Goal: Task Accomplishment & Management: Manage account settings

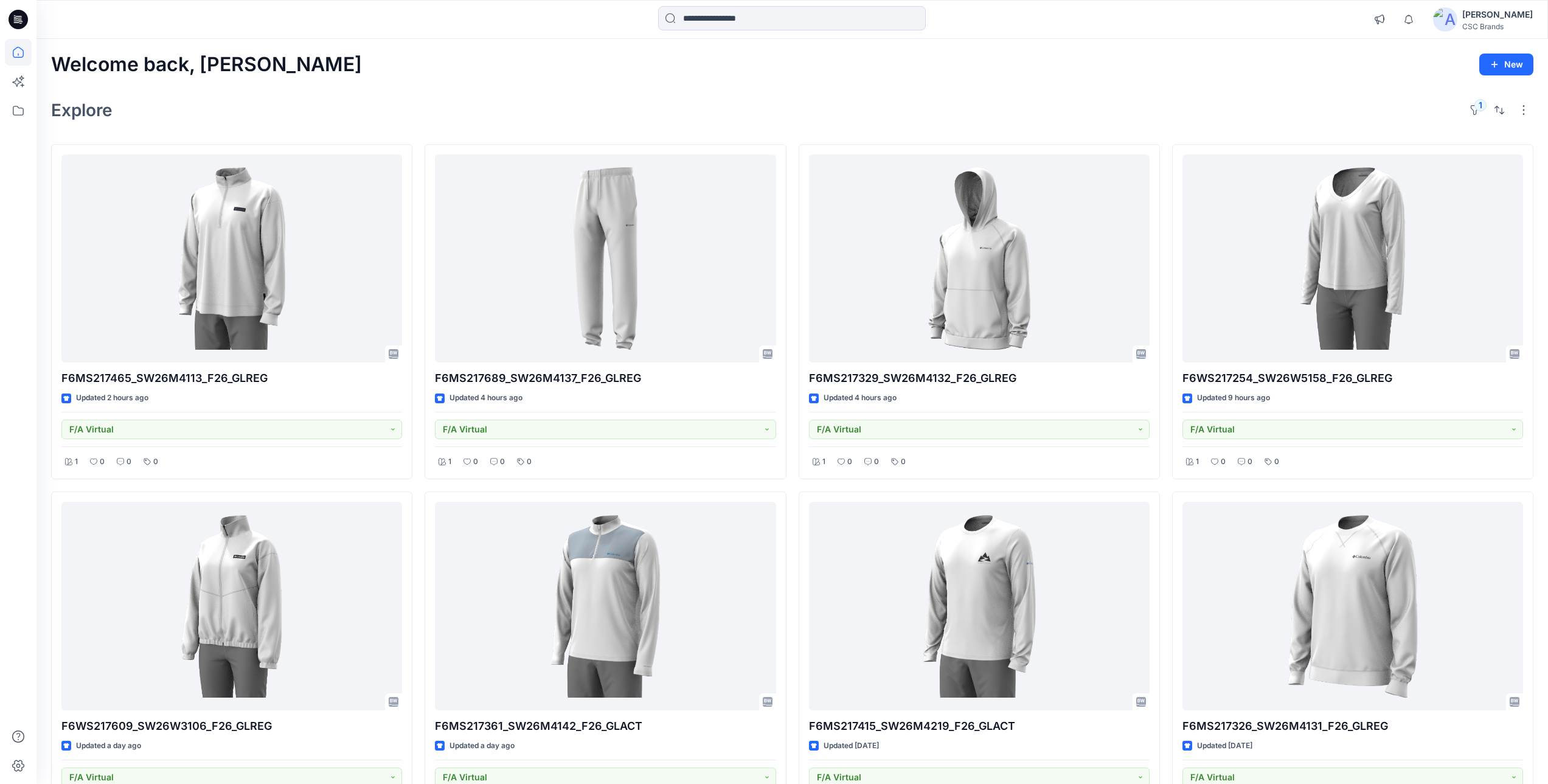
drag, startPoint x: 281, startPoint y: 77, endPoint x: 272, endPoint y: 68, distance: 12.7
click at [281, 77] on div "Welcome back, Mijan New Explore 1 F6MS217465_SW26M4113_F26_GLREG Updated 2 hour…" at bounding box center [792, 636] width 1512 height 1195
click at [1480, 21] on div "Mijan Uddin CSC Brands" at bounding box center [1482, 19] width 100 height 24
click at [959, 98] on div "Explore 1" at bounding box center [792, 110] width 1482 height 29
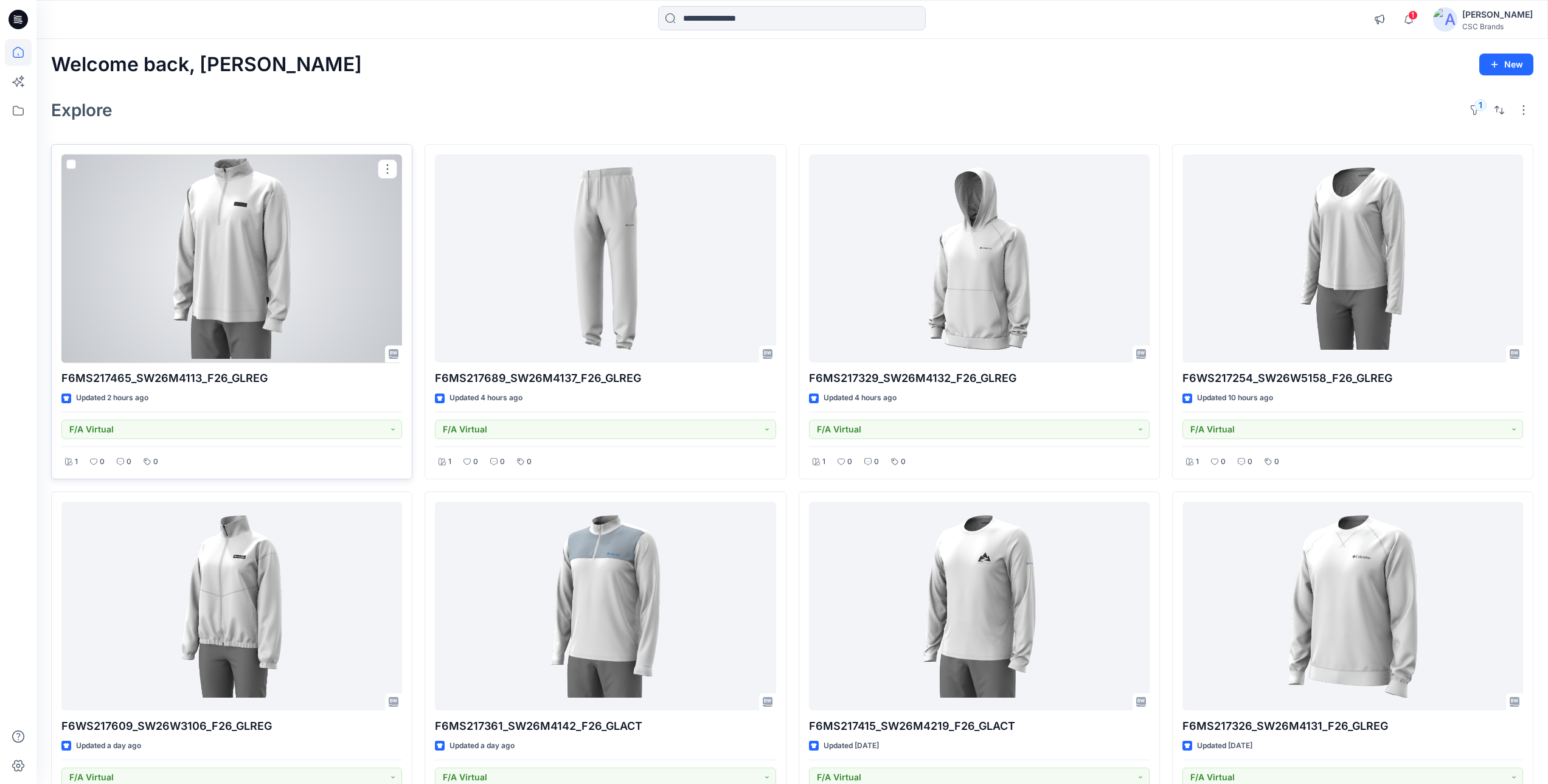
click at [274, 267] on div at bounding box center [232, 258] width 341 height 209
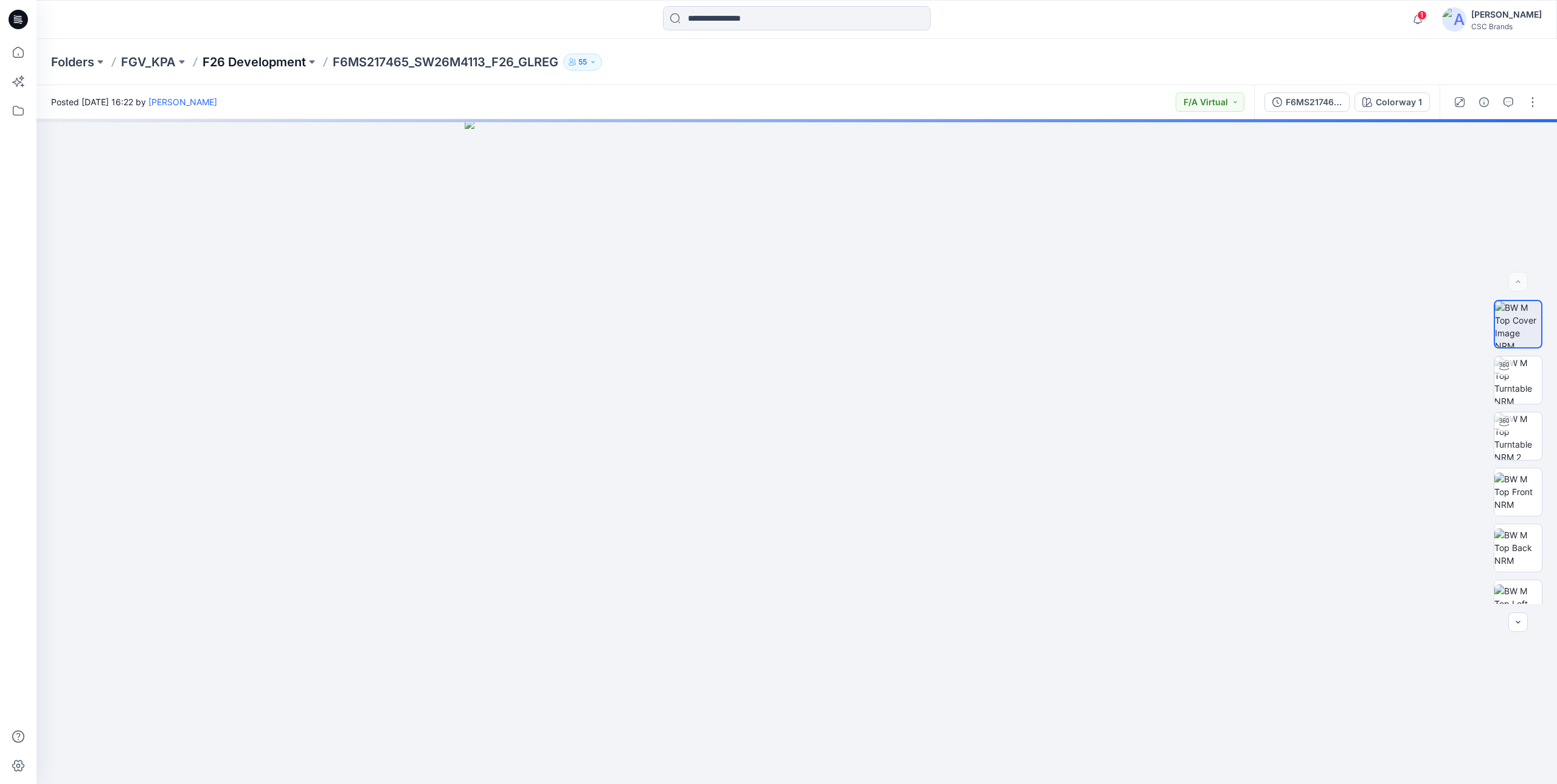
click at [272, 66] on p "F26 Development" at bounding box center [254, 62] width 103 height 17
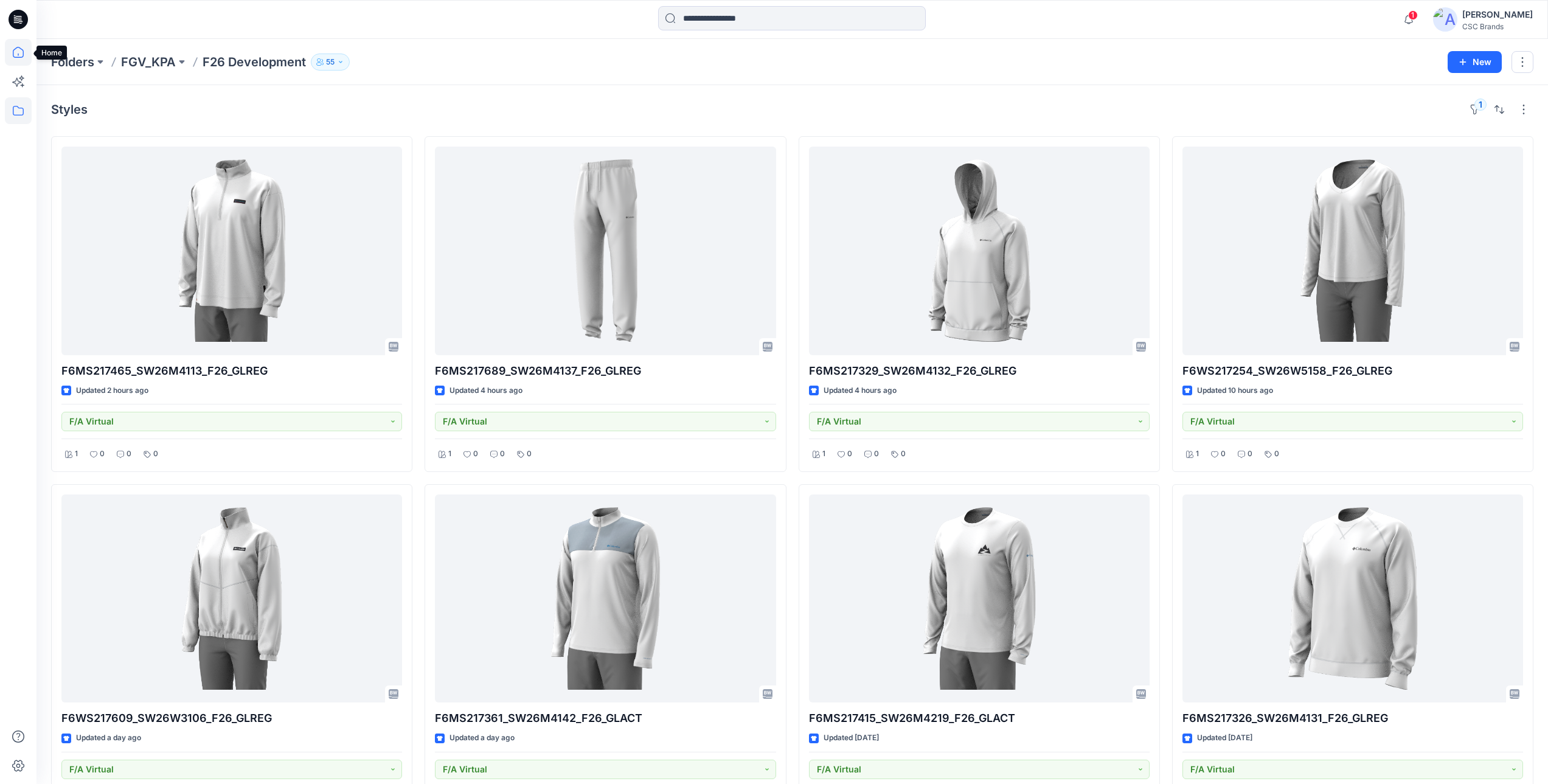
click at [15, 46] on icon at bounding box center [18, 52] width 27 height 27
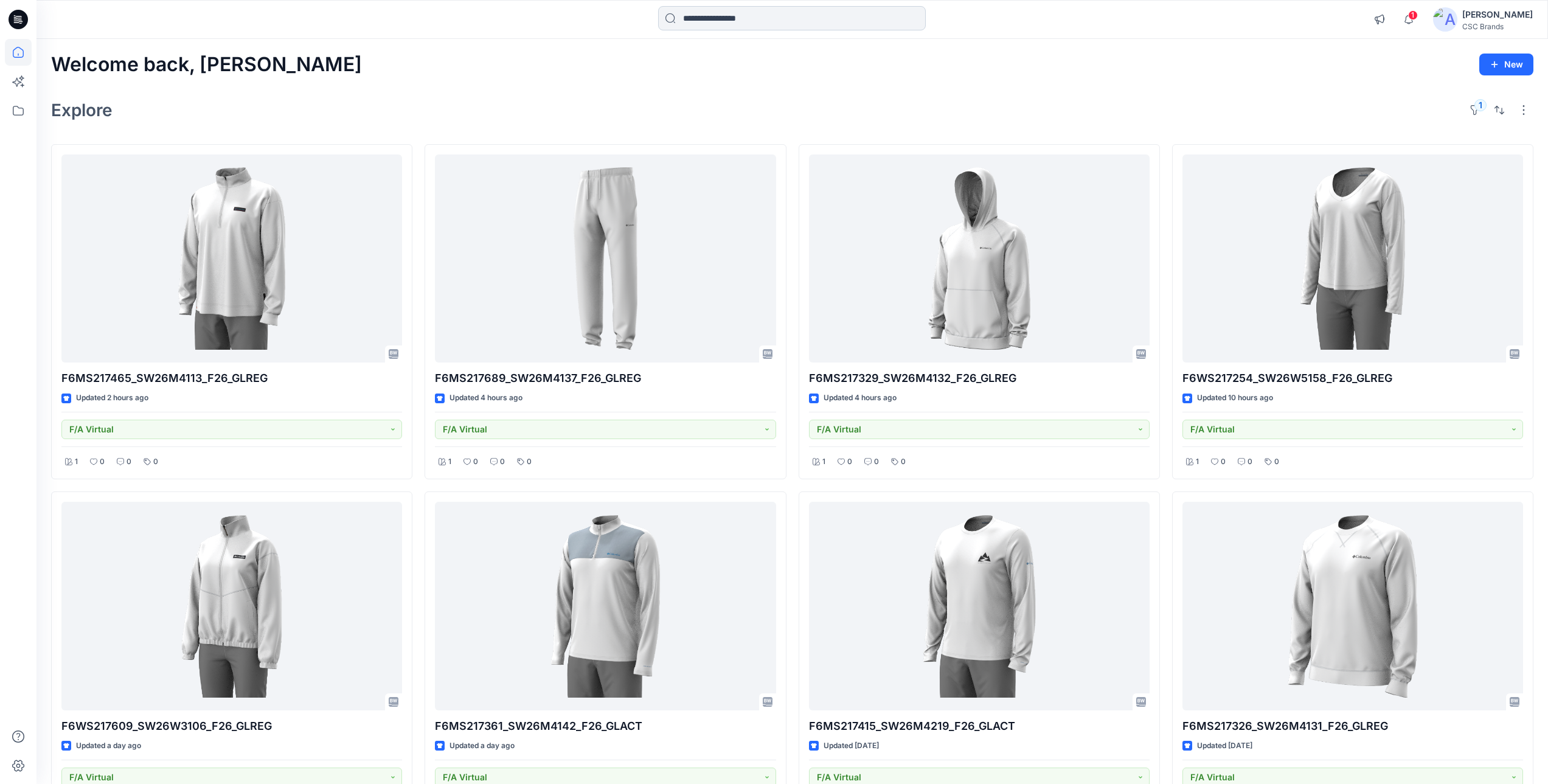
click at [750, 23] on input at bounding box center [792, 18] width 267 height 24
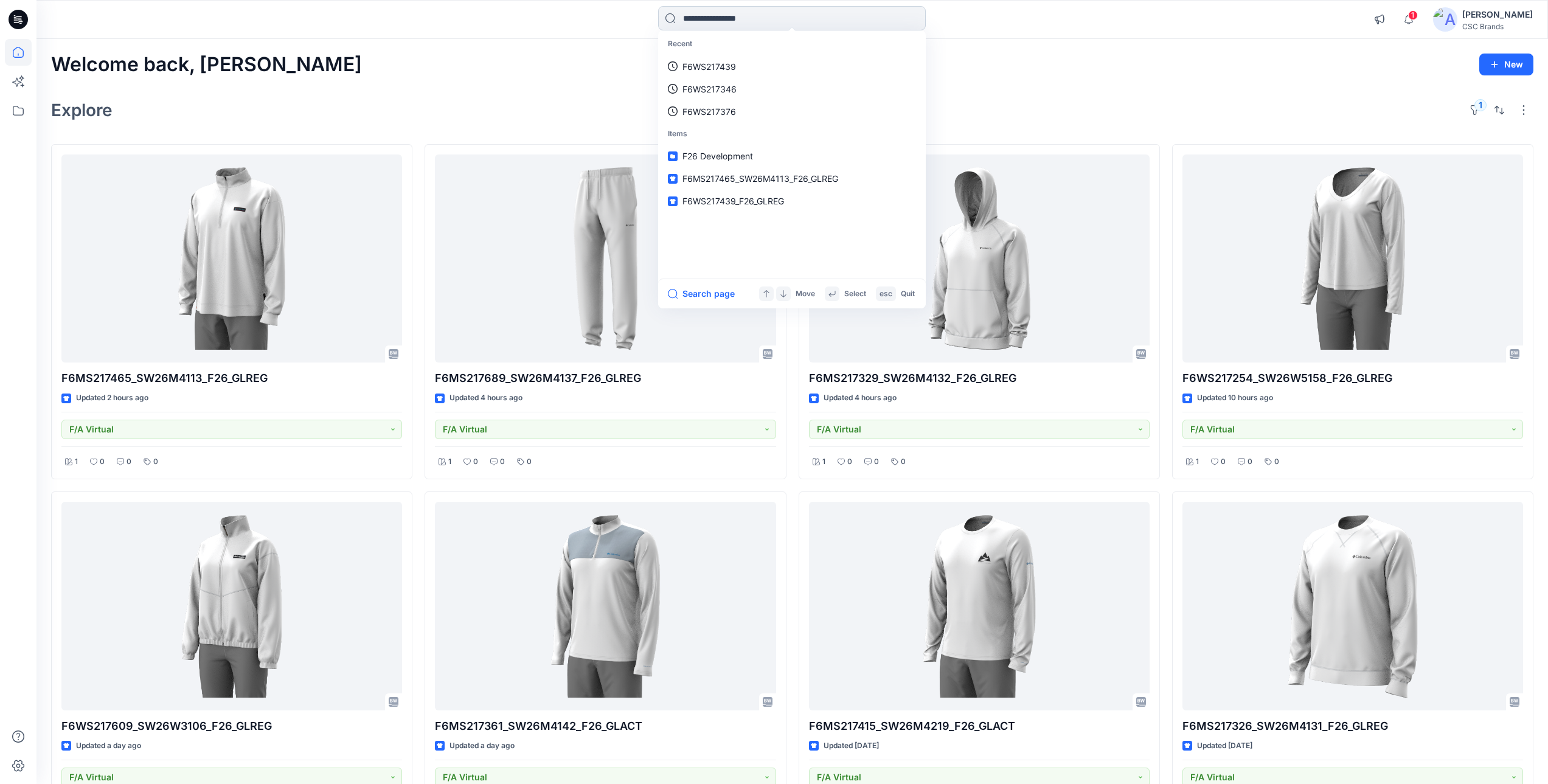
paste input "**********"
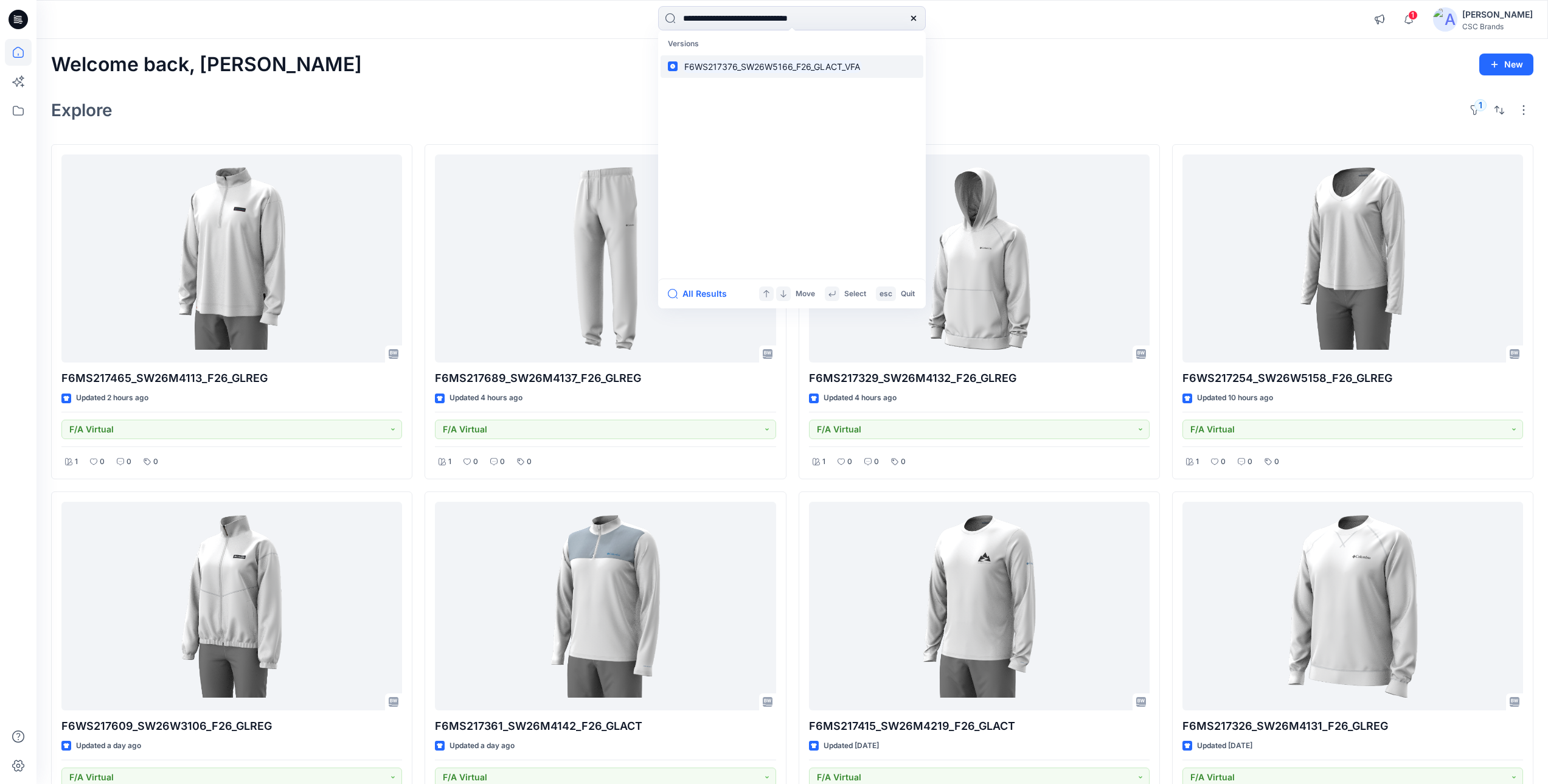
type input "**********"
click at [763, 68] on mark "F6WS217376_SW26W5166_F26_GLACT_VFA" at bounding box center [772, 66] width 179 height 14
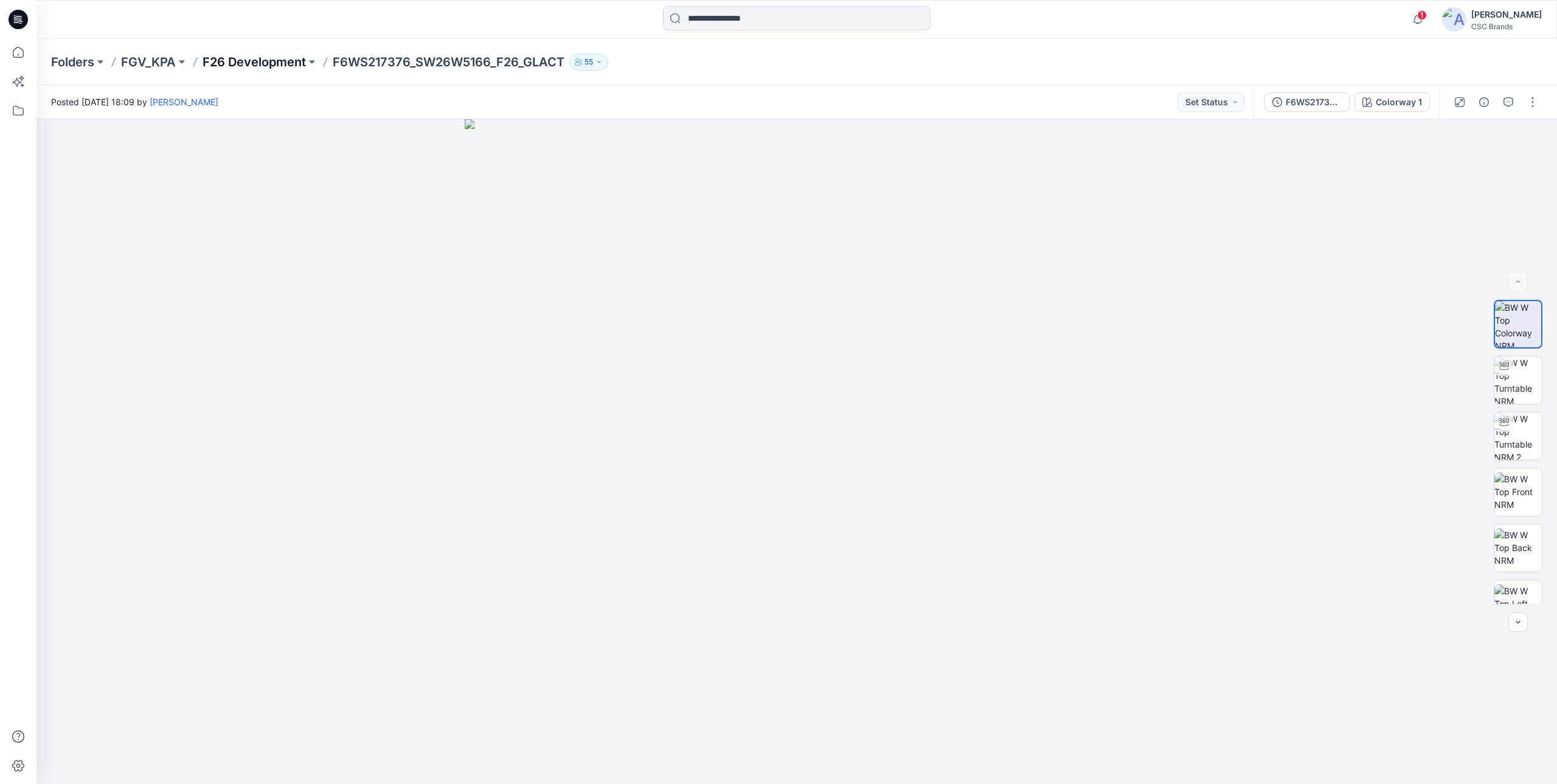
click at [266, 59] on p "F26 Development" at bounding box center [254, 62] width 103 height 17
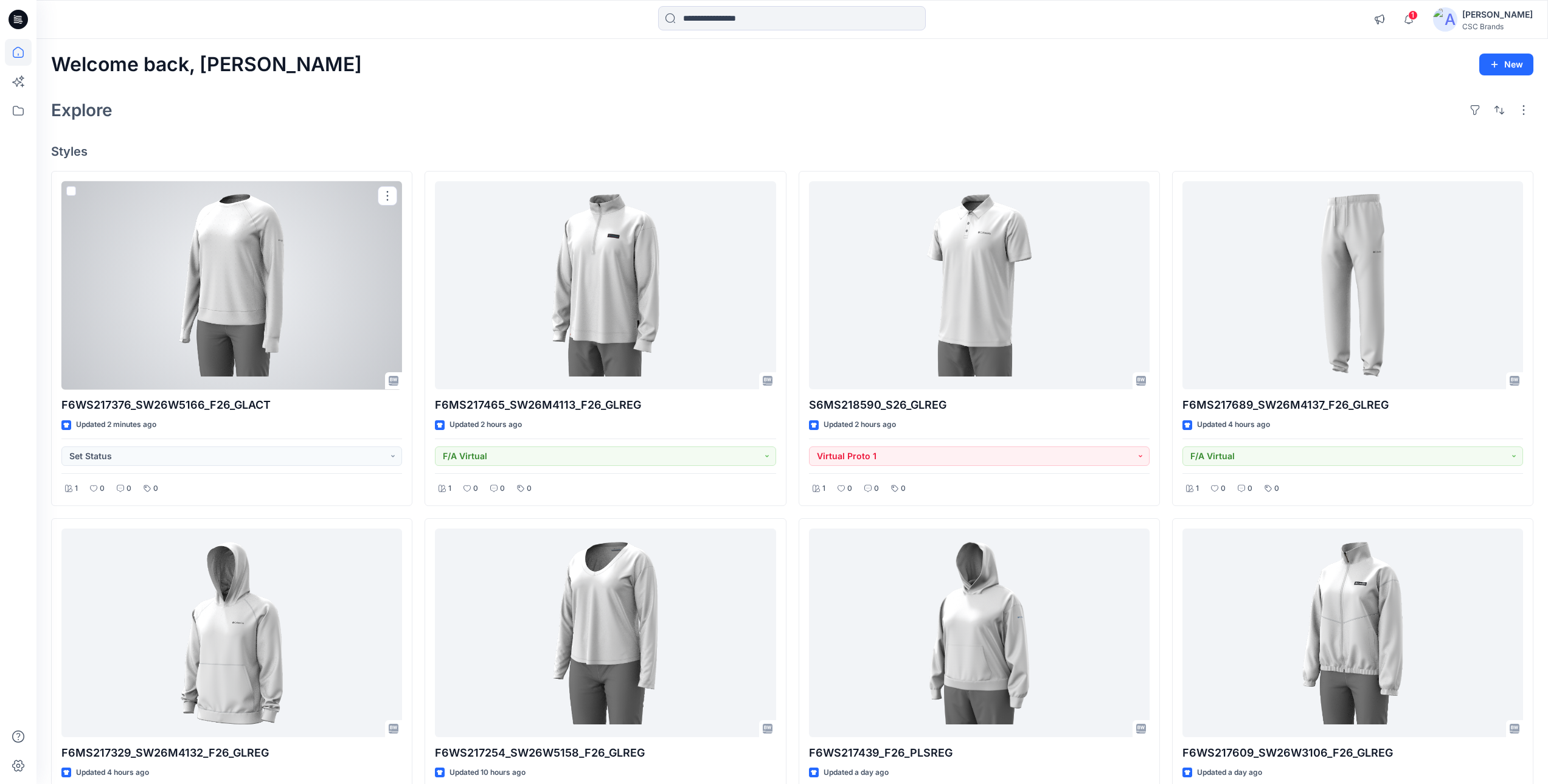
click at [292, 326] on div at bounding box center [232, 286] width 341 height 209
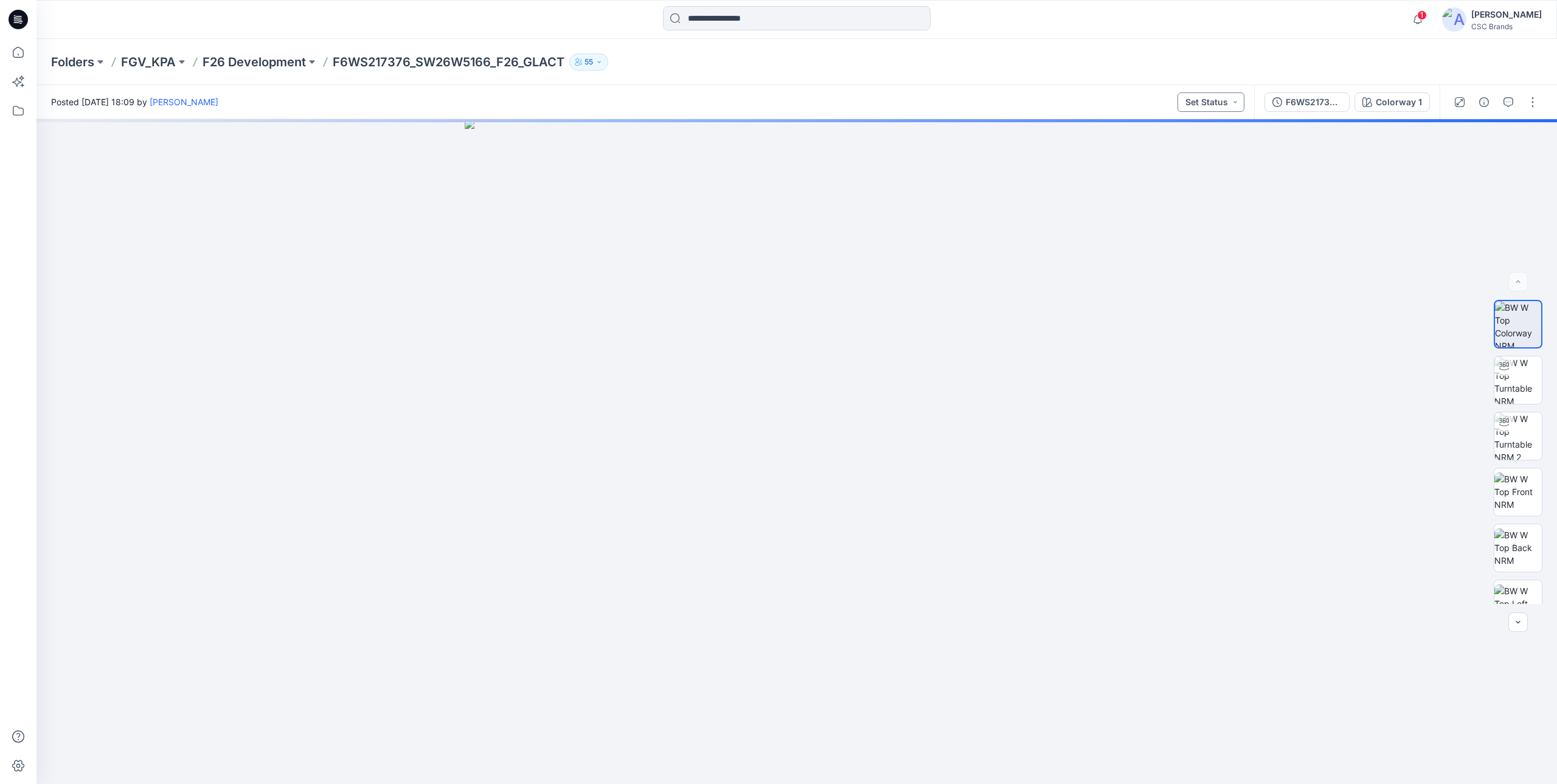
click at [1201, 98] on button "Set Status" at bounding box center [1211, 102] width 67 height 20
click at [1188, 239] on p "F/A Virtual" at bounding box center [1181, 239] width 40 height 16
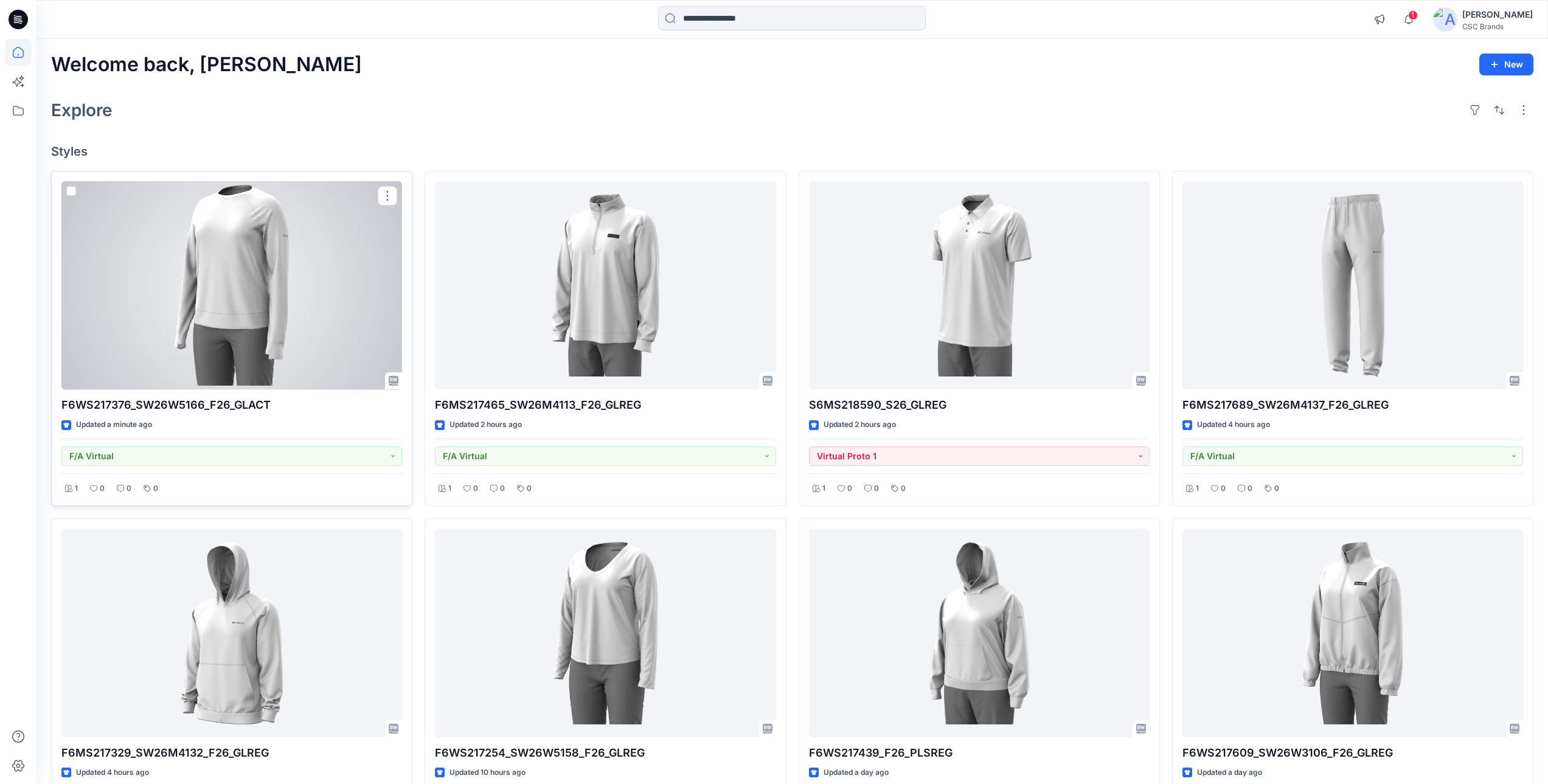
click at [301, 342] on div at bounding box center [232, 286] width 341 height 209
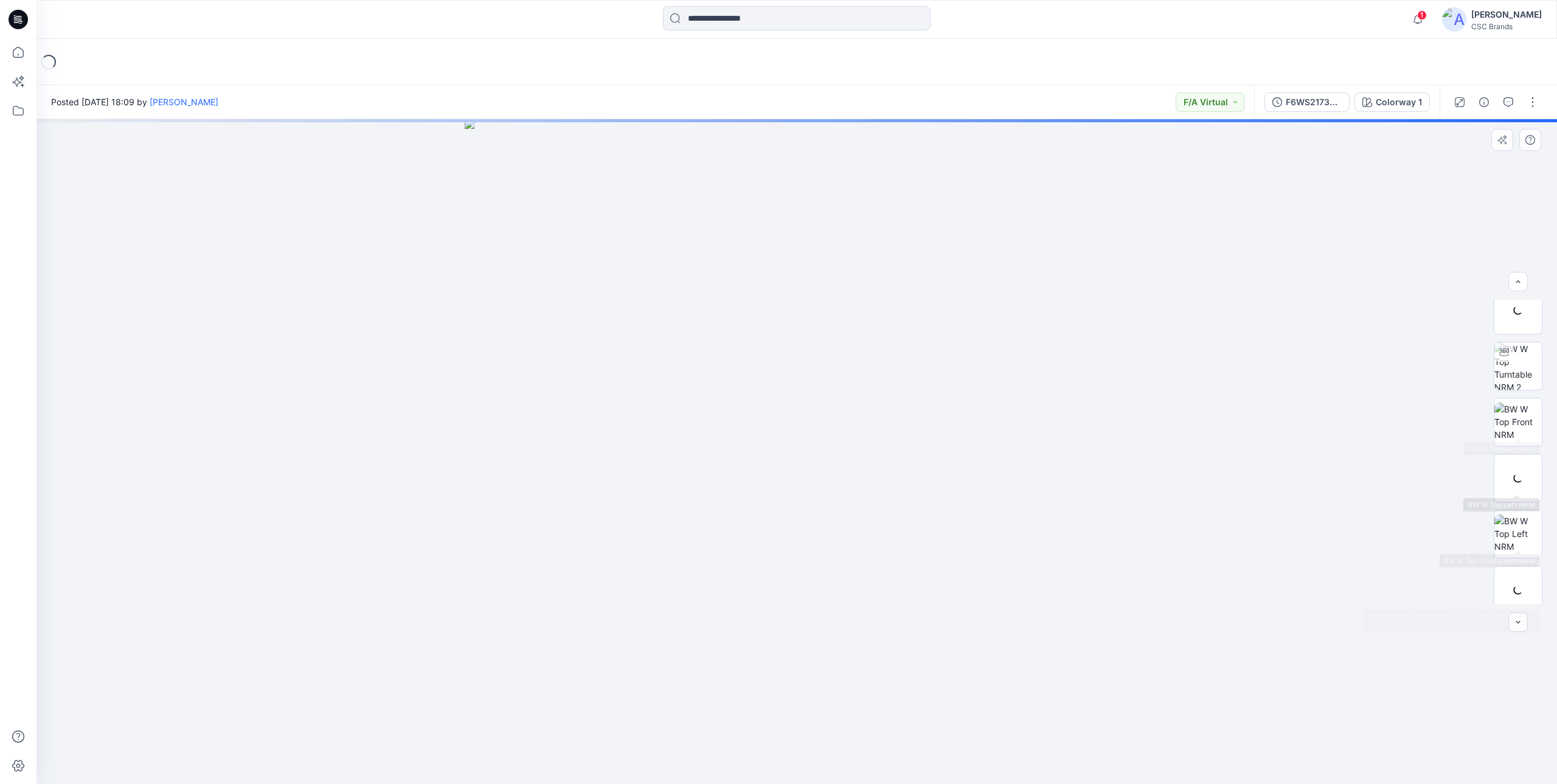
scroll to position [136, 0]
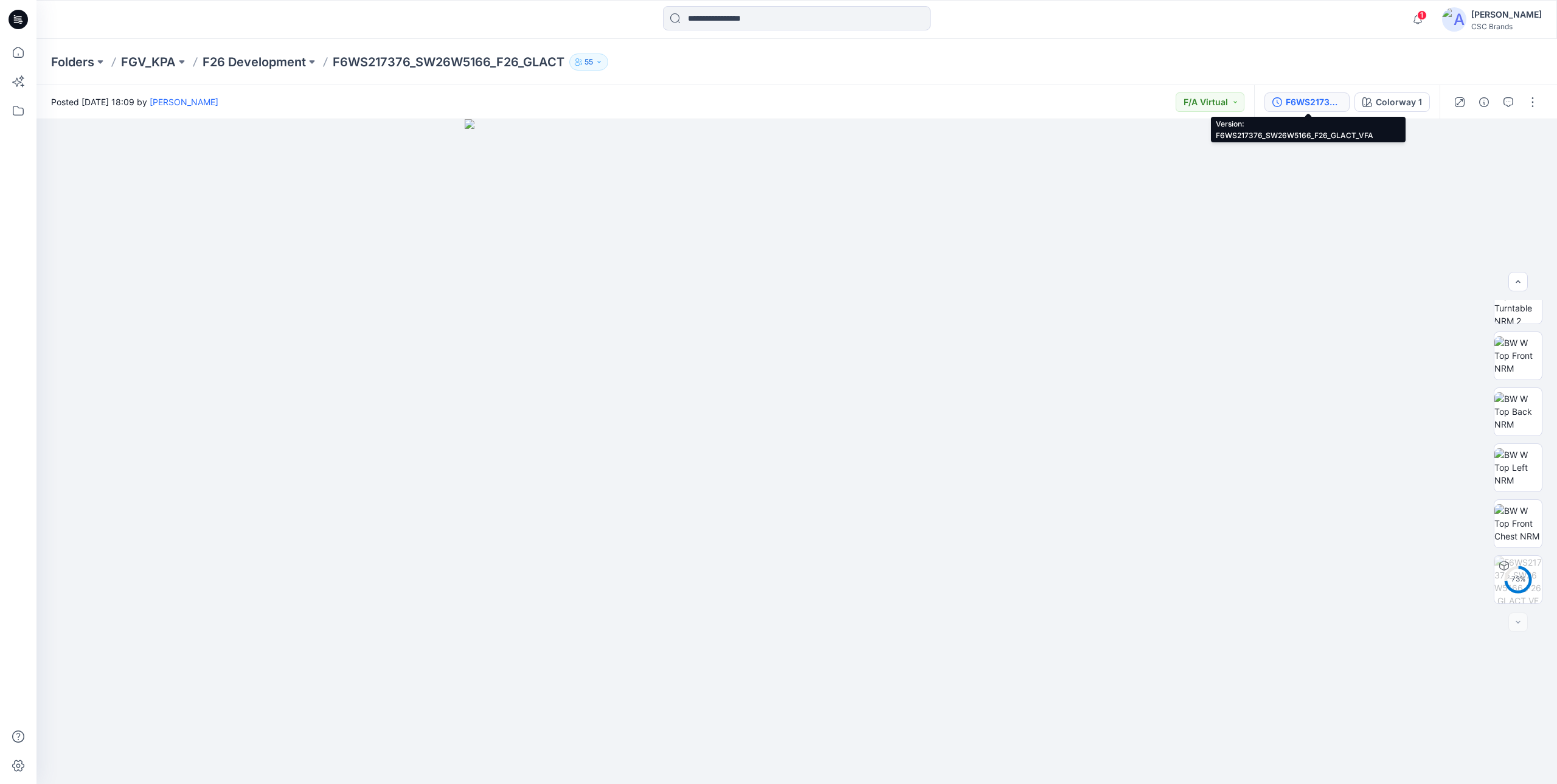
click at [1302, 106] on div "F6WS217376_SW26W5166_F26_GLACT_VFA" at bounding box center [1314, 102] width 56 height 13
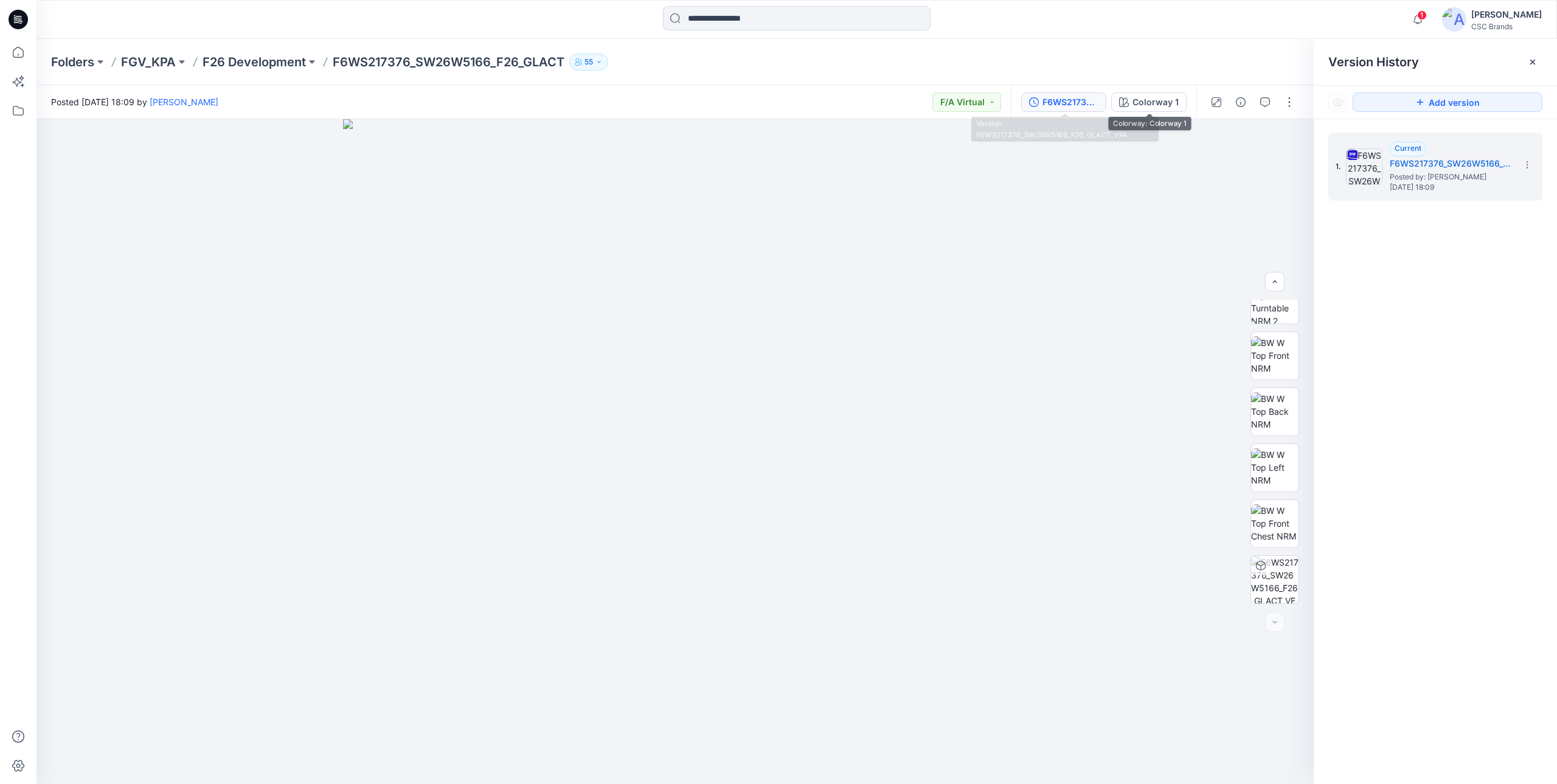
click at [1075, 101] on div "F6WS217376_SW26W5166_F26_GLACT_VFA" at bounding box center [1070, 102] width 56 height 13
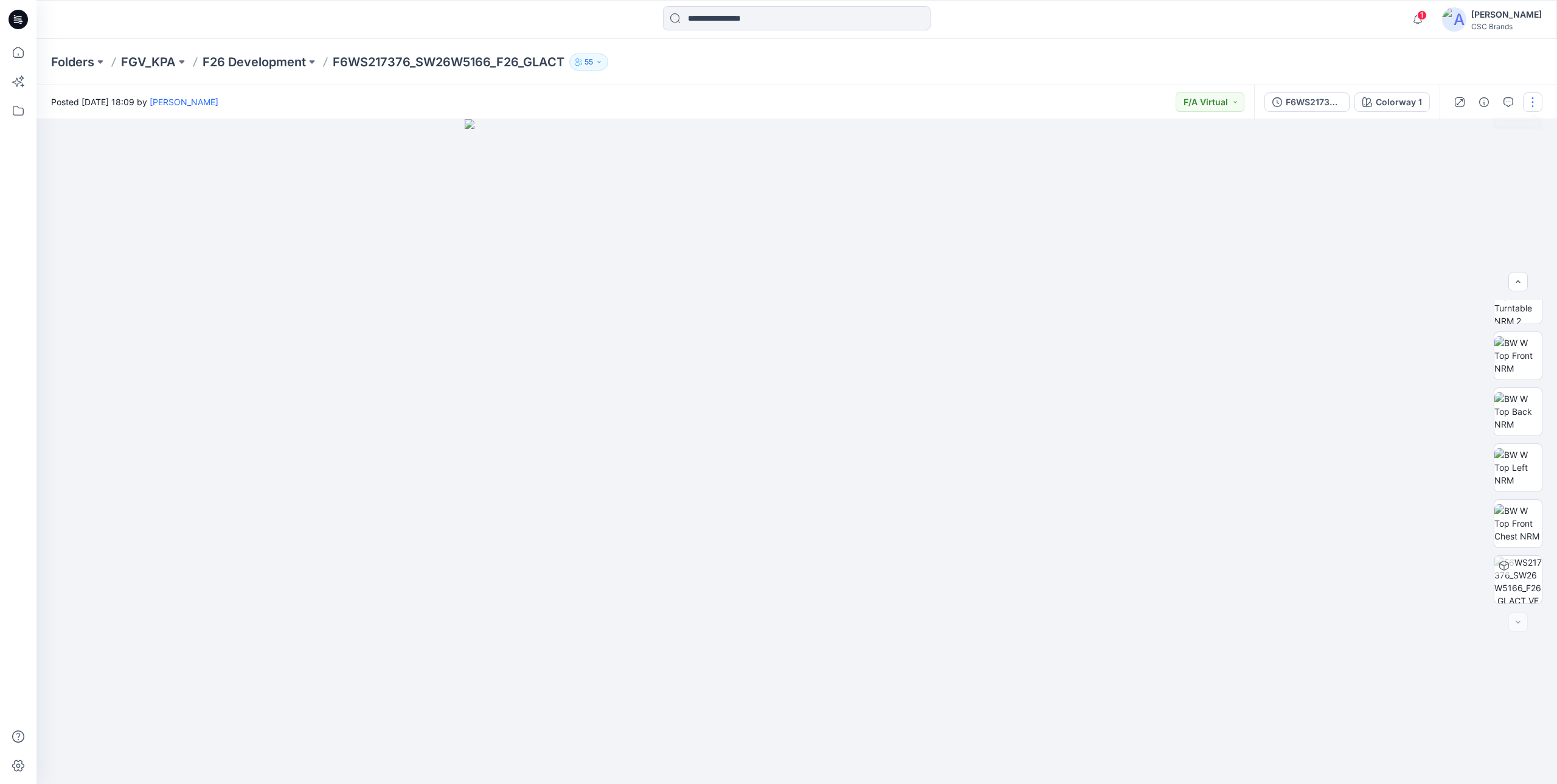
click at [1533, 101] on button "button" at bounding box center [1533, 102] width 20 height 20
click at [1467, 158] on button "Edit" at bounding box center [1482, 165] width 112 height 22
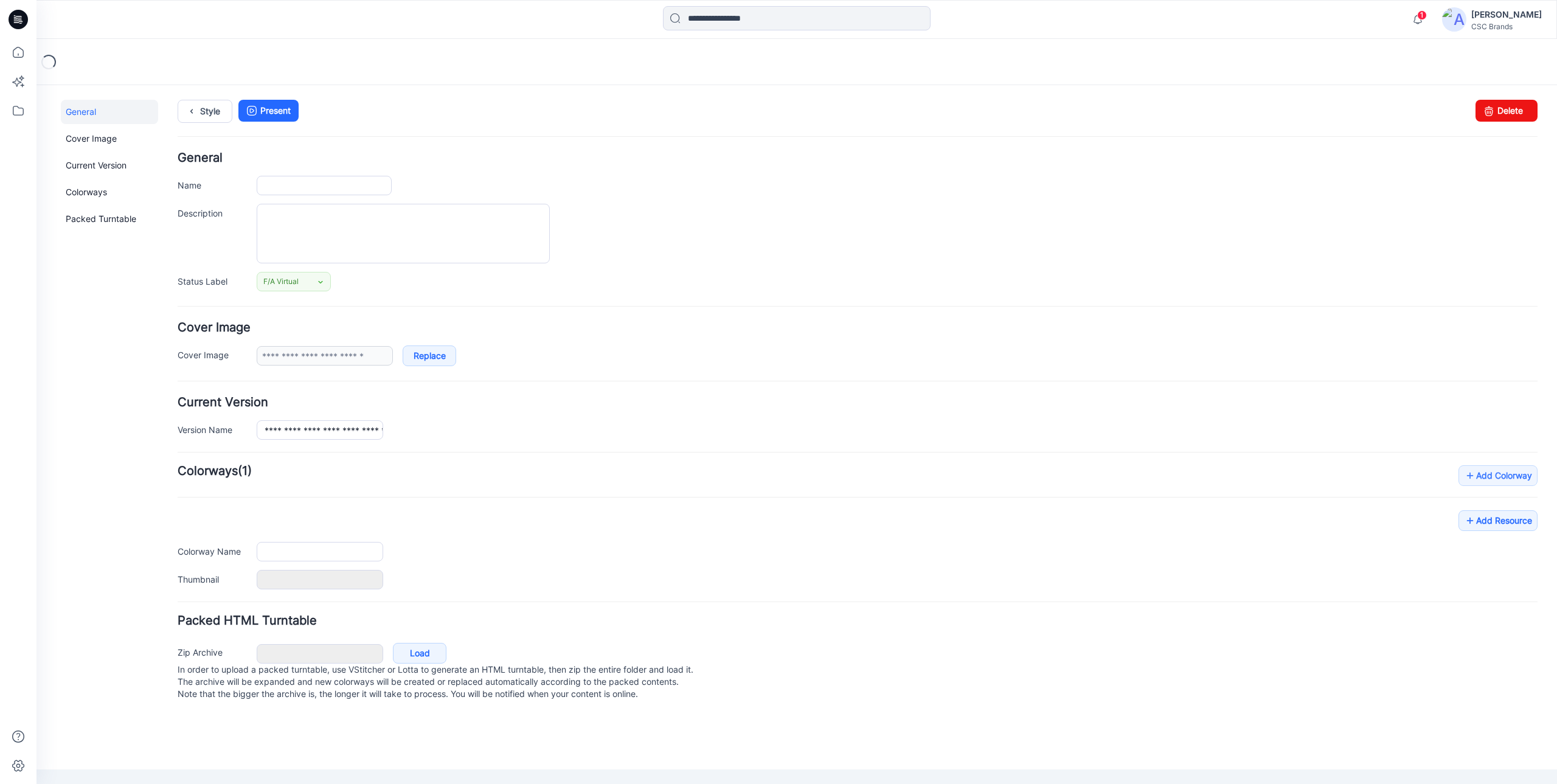
type input "**********"
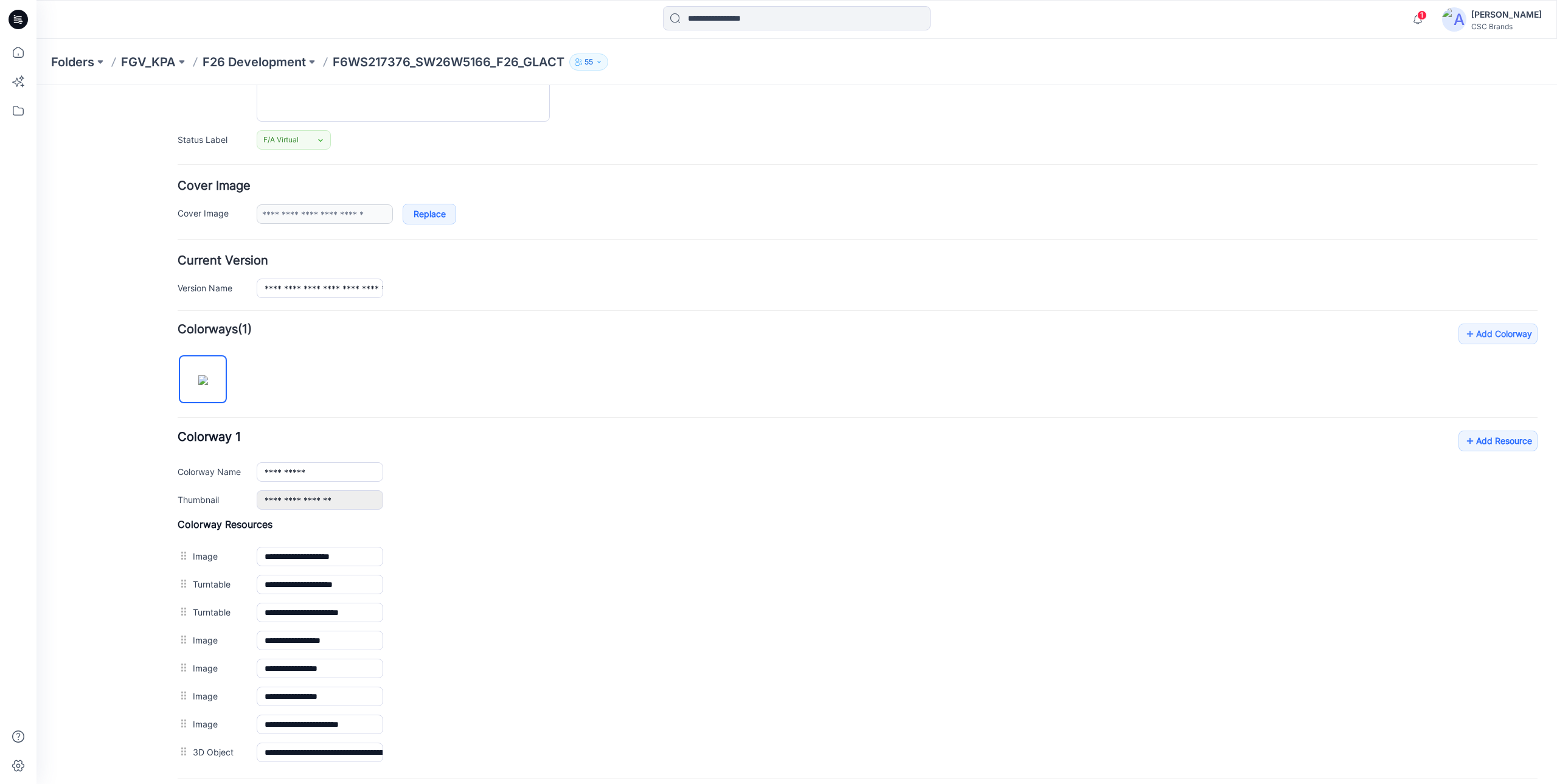
scroll to position [263, 0]
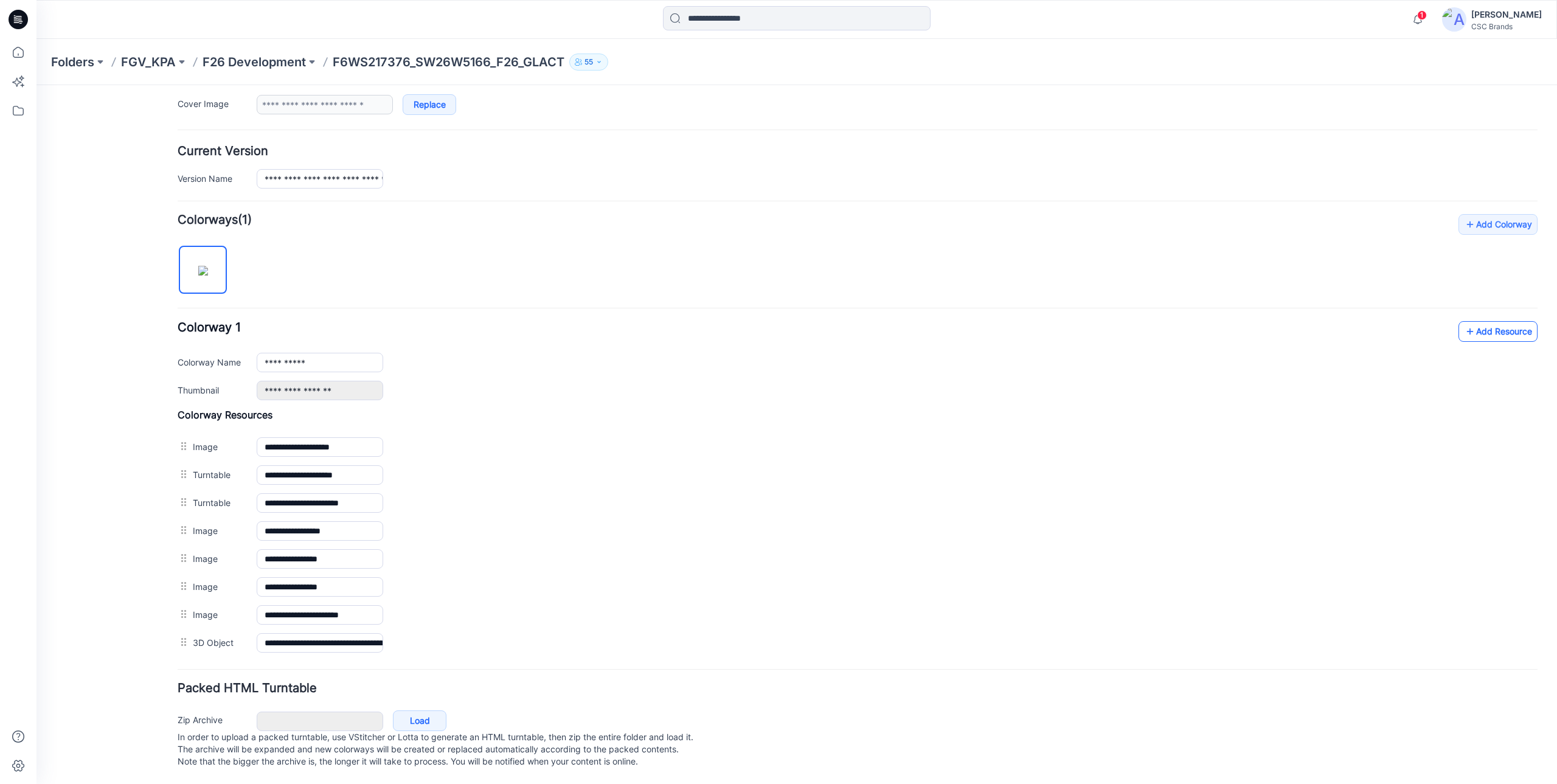
click at [1493, 321] on link "Add Resource" at bounding box center [1498, 332] width 79 height 21
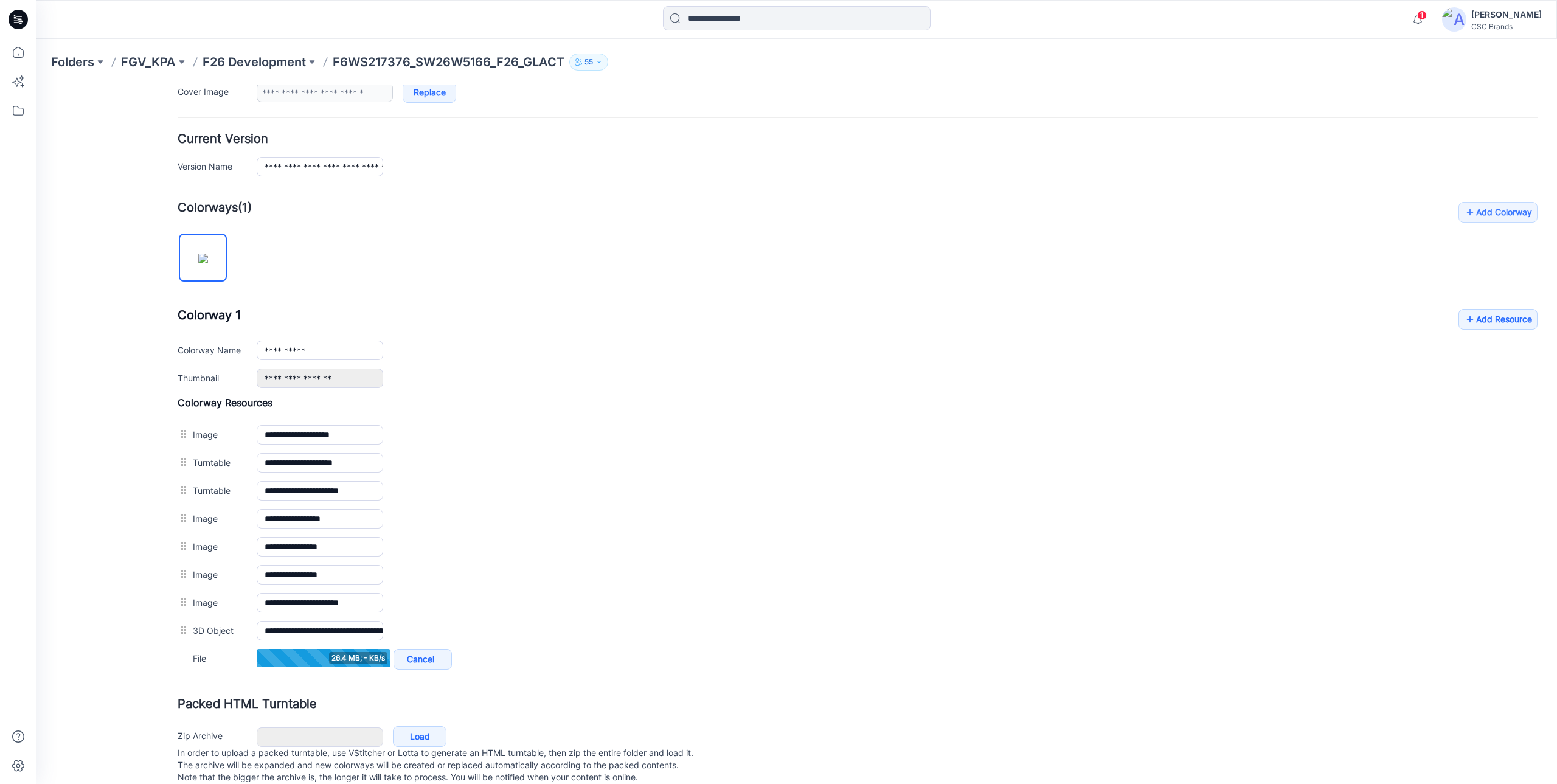
click at [92, 648] on div "General Cover Image Current Version Colorways Packed Turntable" at bounding box center [109, 318] width 97 height 963
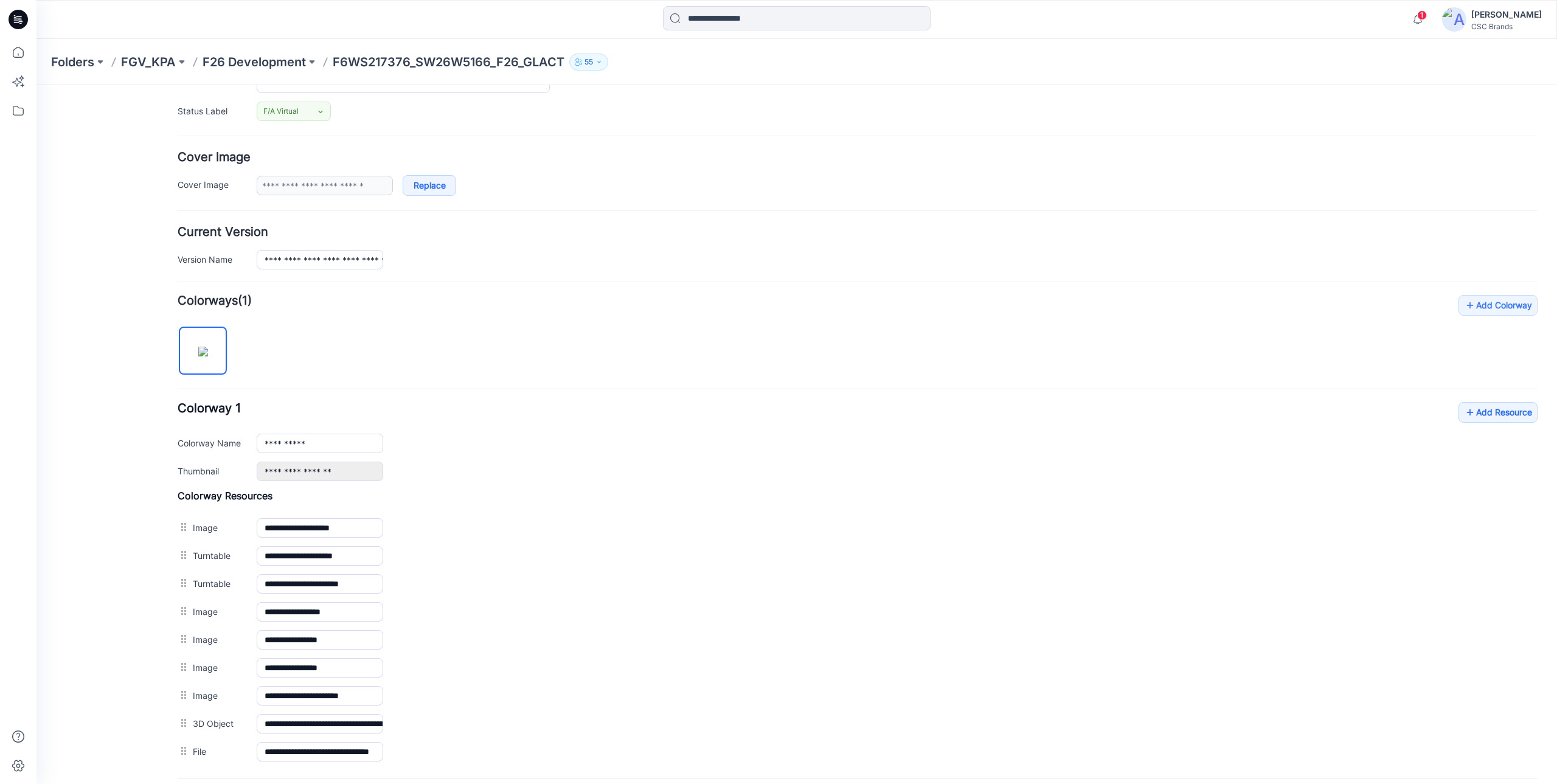
scroll to position [0, 0]
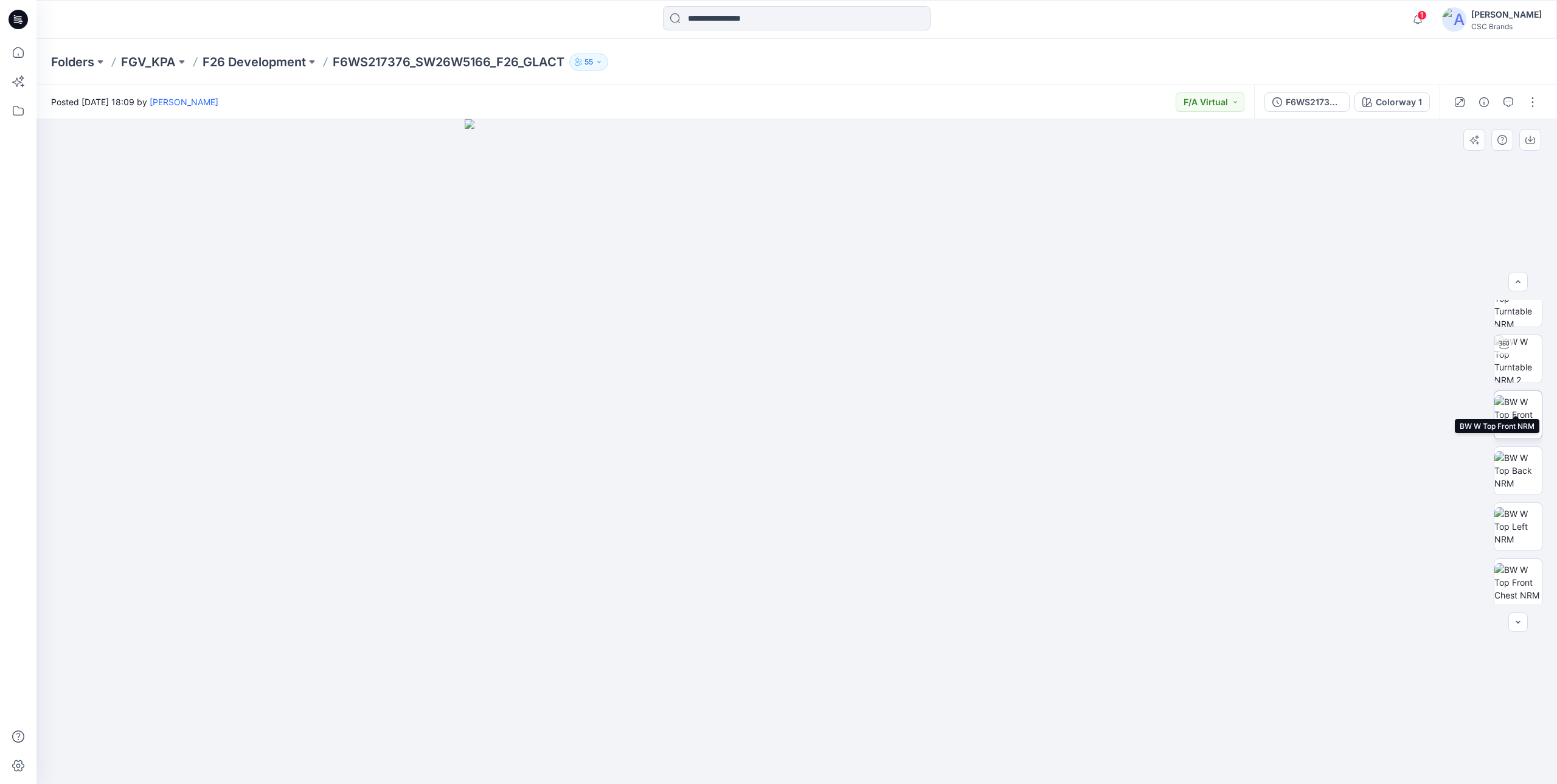
scroll to position [192, 0]
click at [1295, 108] on div "F6WS217376_SW26W5166_F26_GLACT_VFA" at bounding box center [1314, 102] width 56 height 13
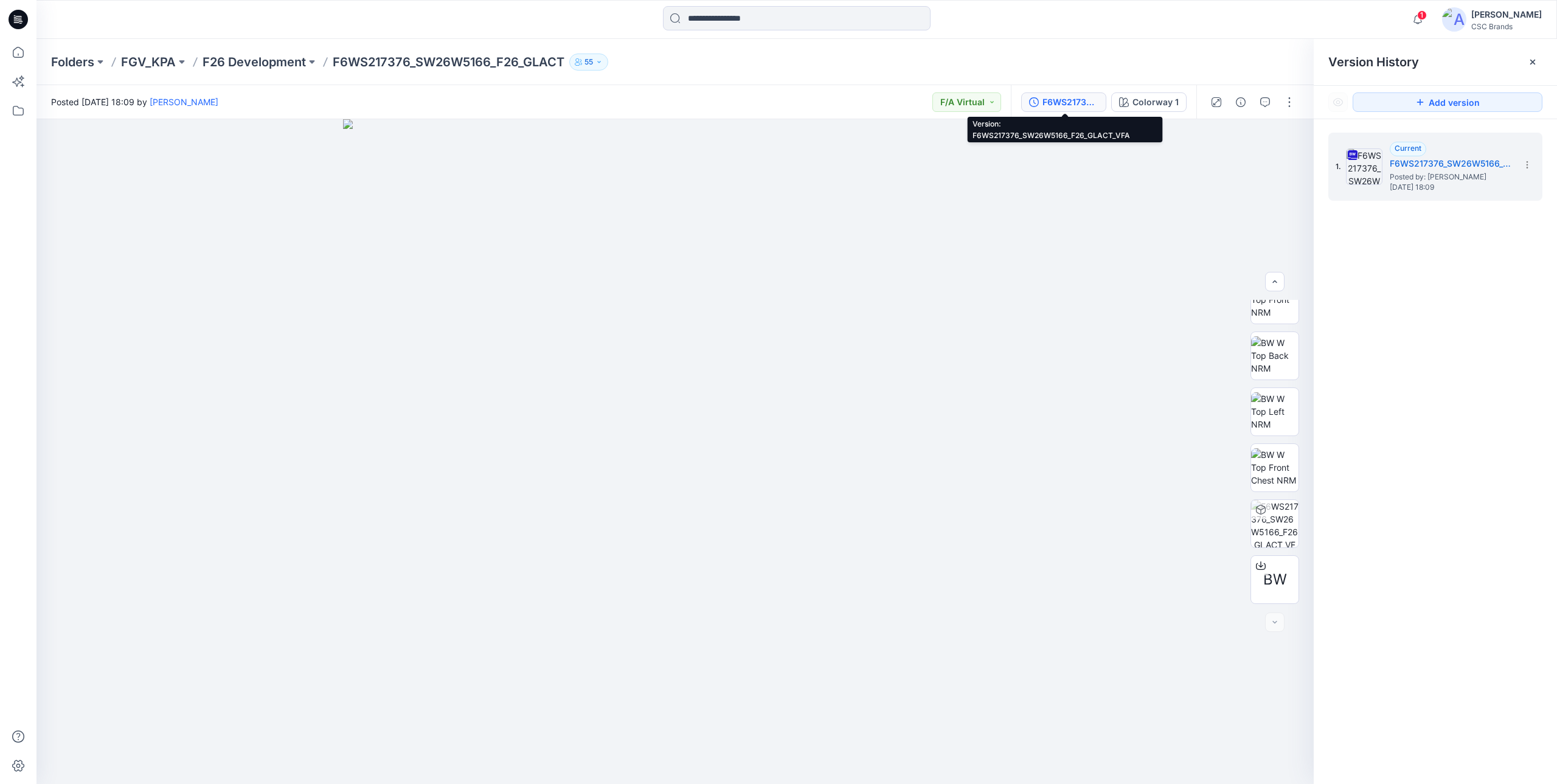
click at [1074, 96] on div "F6WS217376_SW26W5166_F26_GLACT_VFA" at bounding box center [1070, 102] width 56 height 13
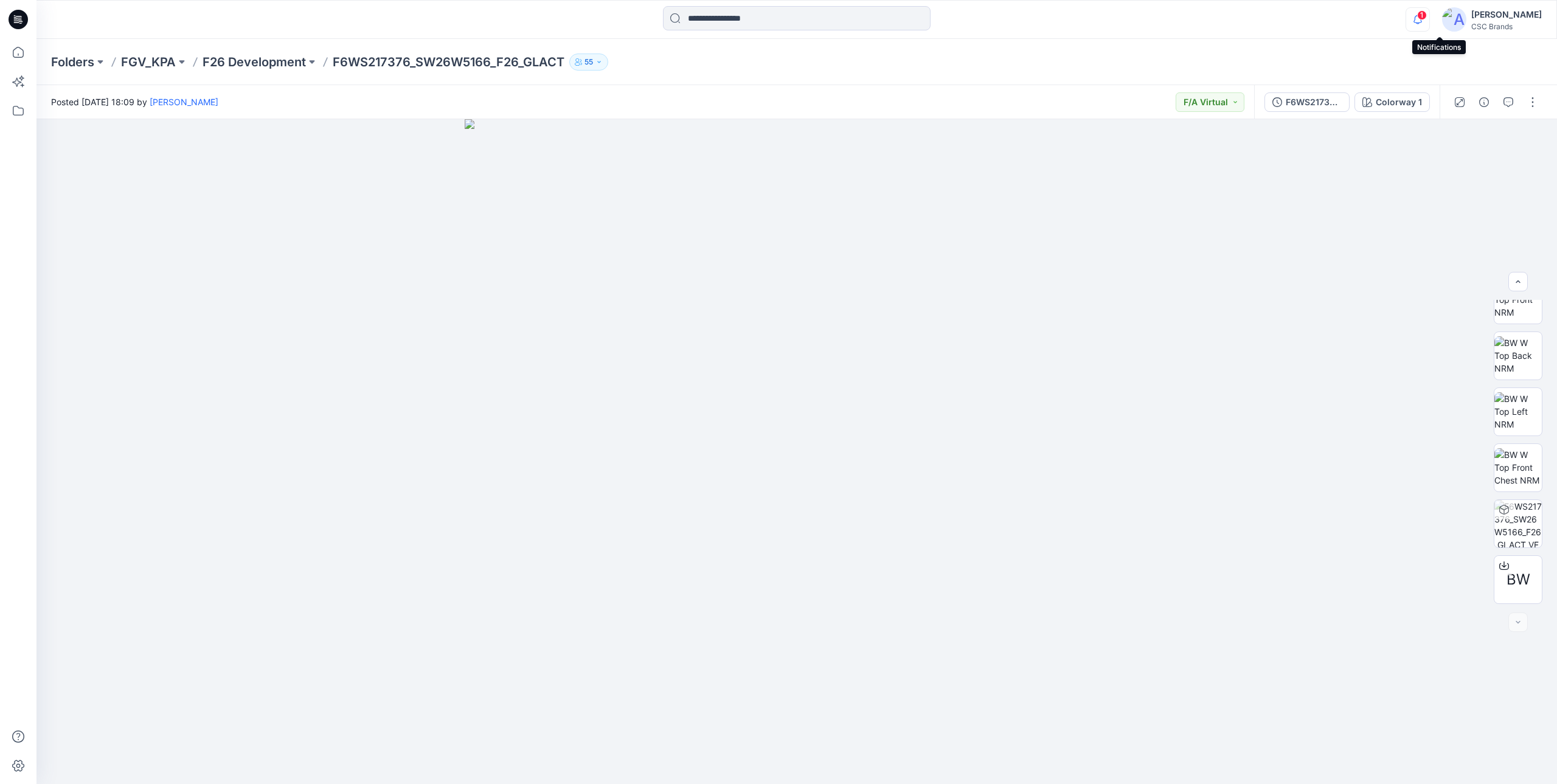
click at [1429, 20] on icon "button" at bounding box center [1417, 19] width 23 height 24
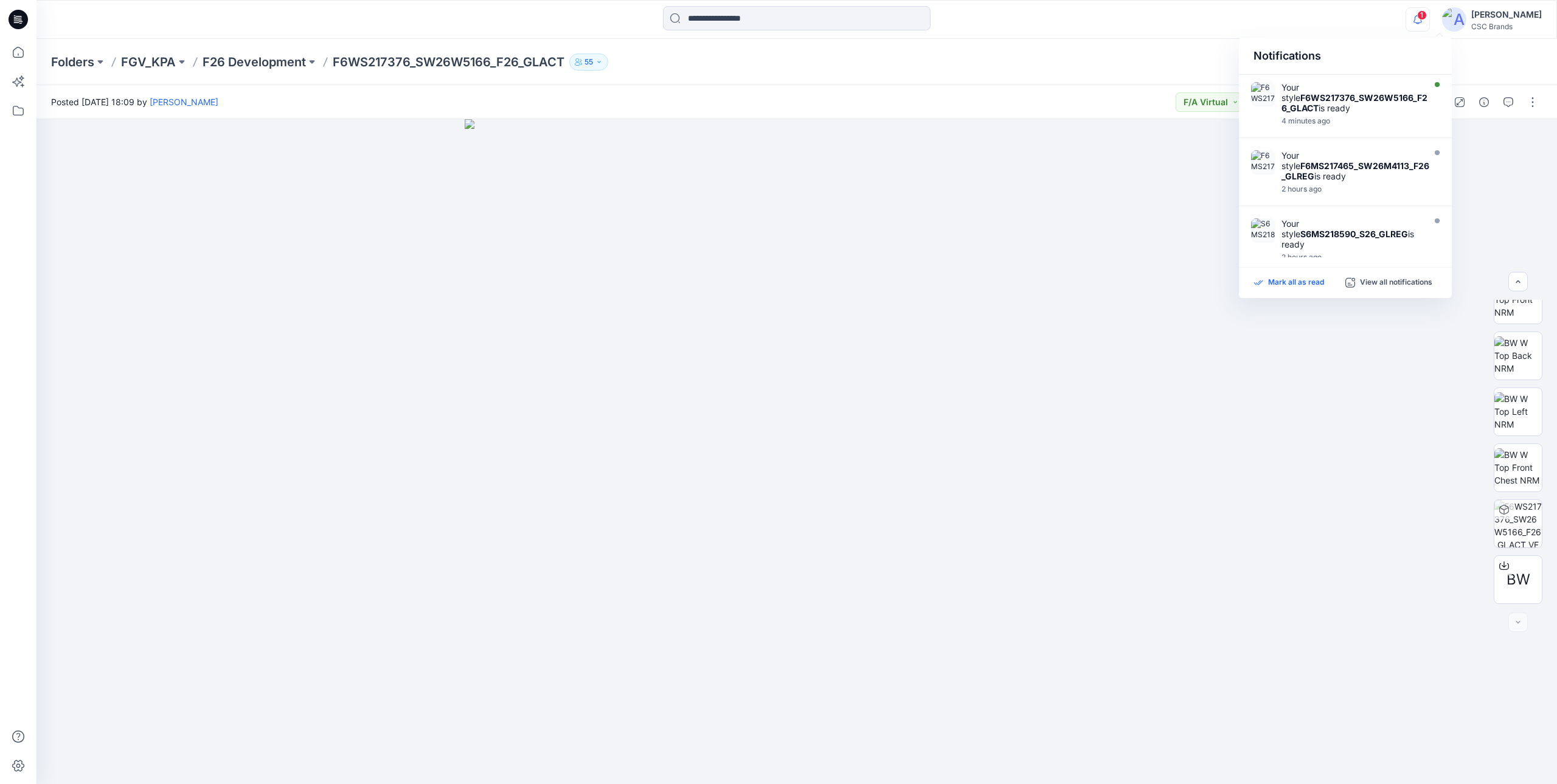
click at [1287, 279] on p "Mark all as read" at bounding box center [1296, 283] width 56 height 11
click at [1419, 31] on div "Notifications Your style F6WS217376_SW26W5166_F26_GLACT is ready 4 minutes ago …" at bounding box center [796, 20] width 1520 height 27
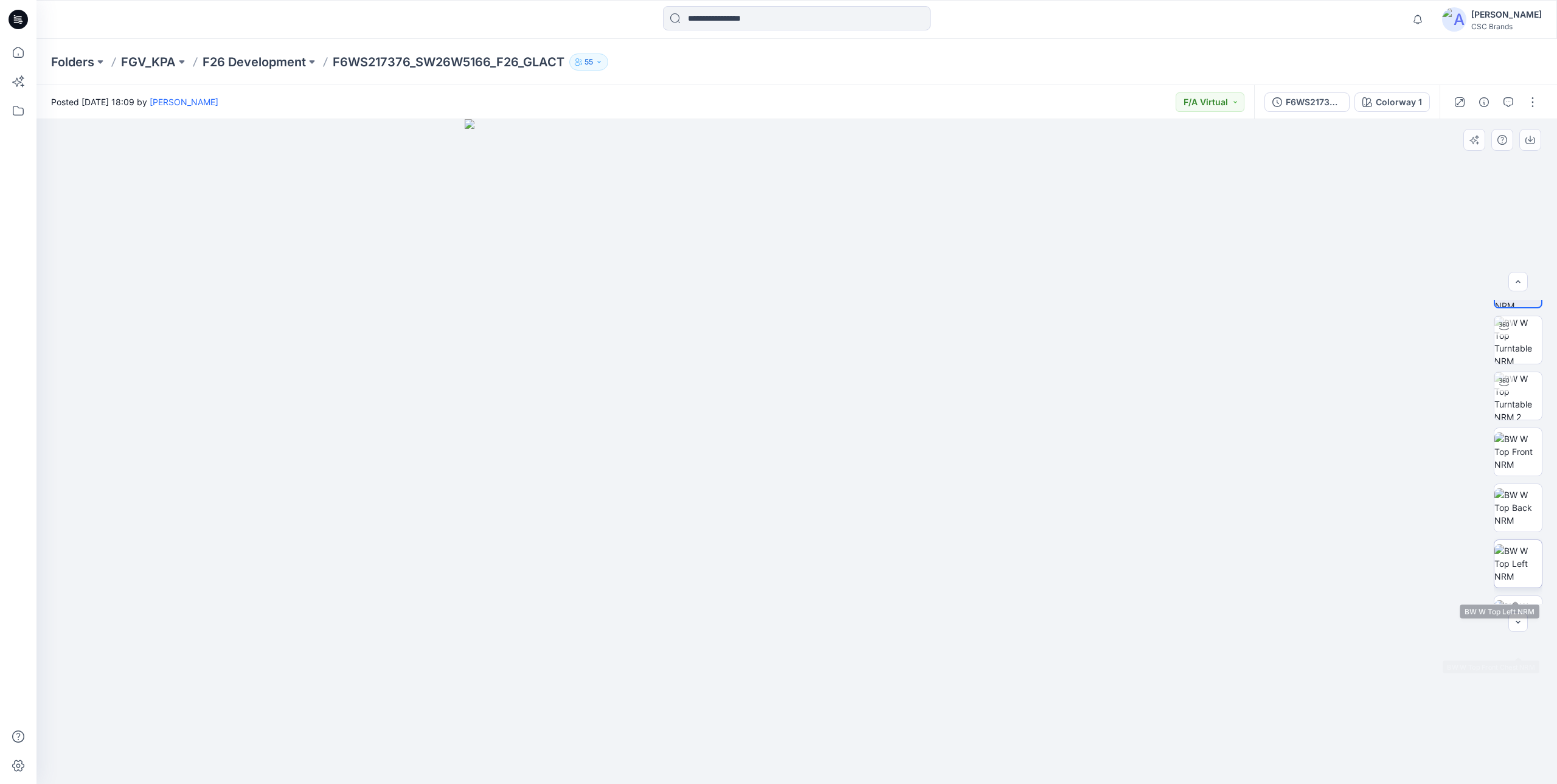
scroll to position [0, 0]
click at [1295, 110] on button "F6WS217376_SW26W5166_F26_GLACT_VFA" at bounding box center [1307, 102] width 85 height 20
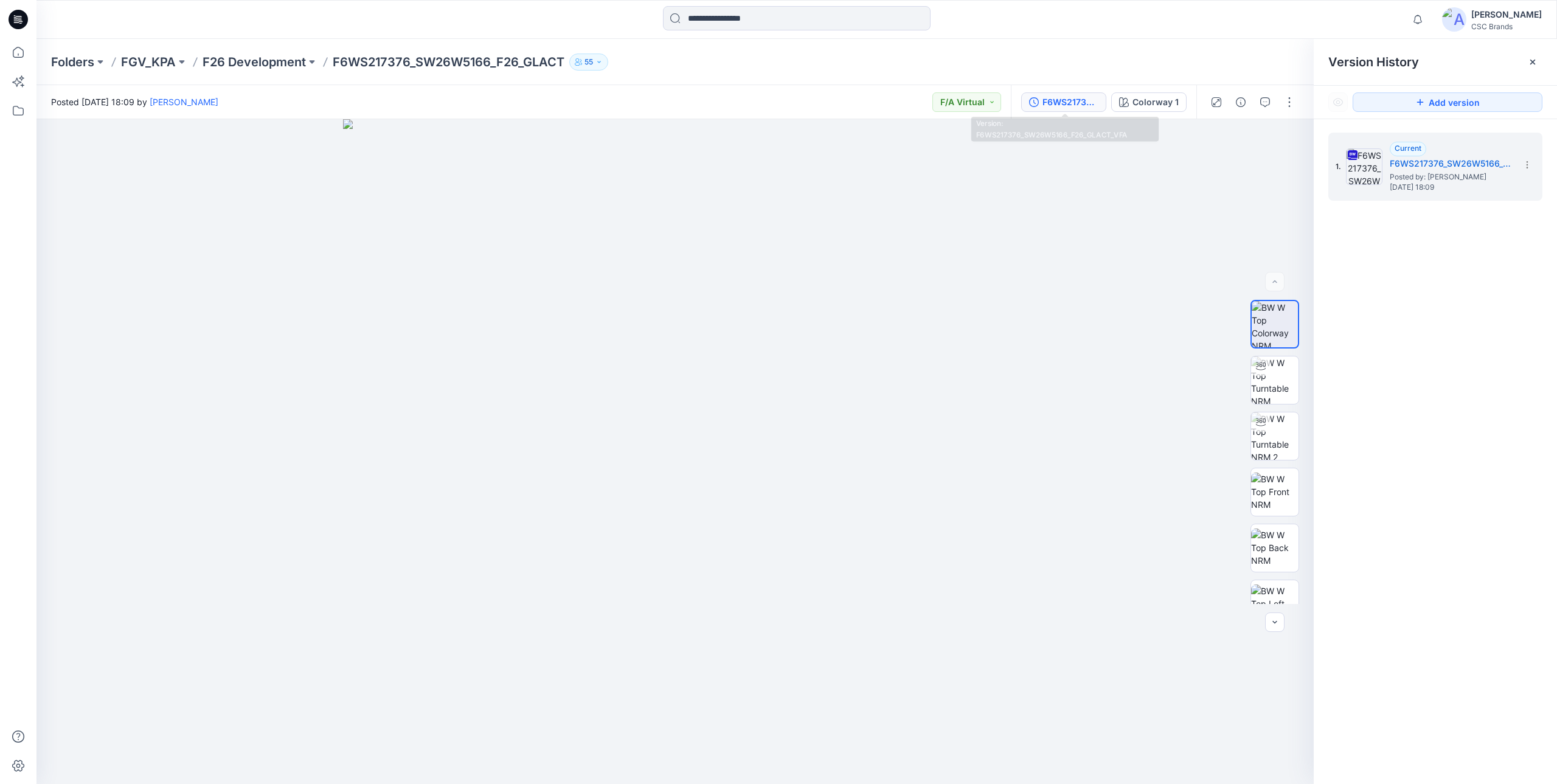
click at [1051, 103] on div "F6WS217376_SW26W5166_F26_GLACT_VFA" at bounding box center [1070, 102] width 56 height 13
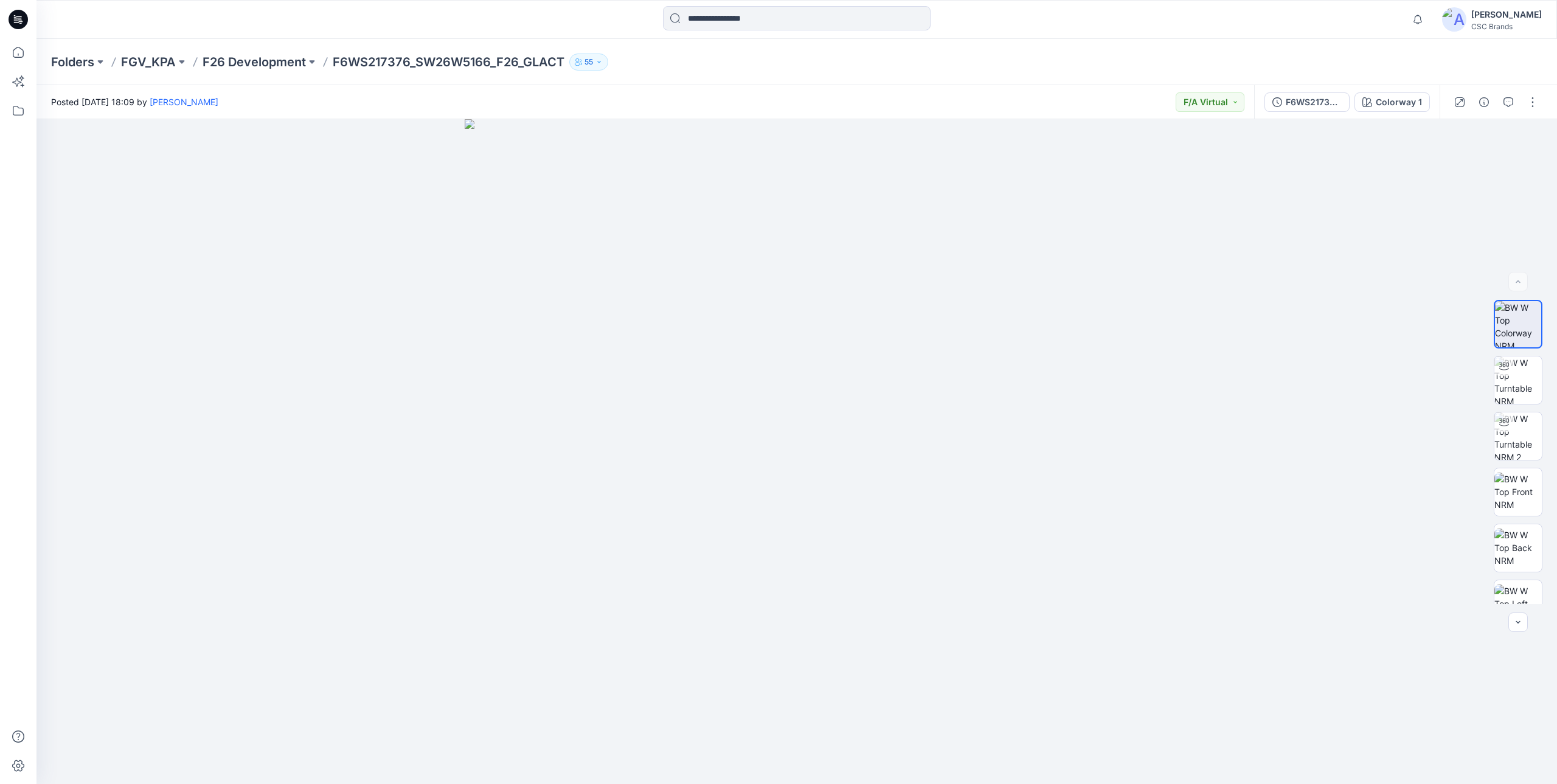
click at [809, 77] on div "Folders FGV_KPA F26 Development F6WS217376_SW26W5166_F26_GLACT 55" at bounding box center [797, 62] width 1521 height 46
drag, startPoint x: 20, startPoint y: 46, endPoint x: 29, endPoint y: 56, distance: 13.5
click at [20, 46] on icon at bounding box center [18, 52] width 27 height 27
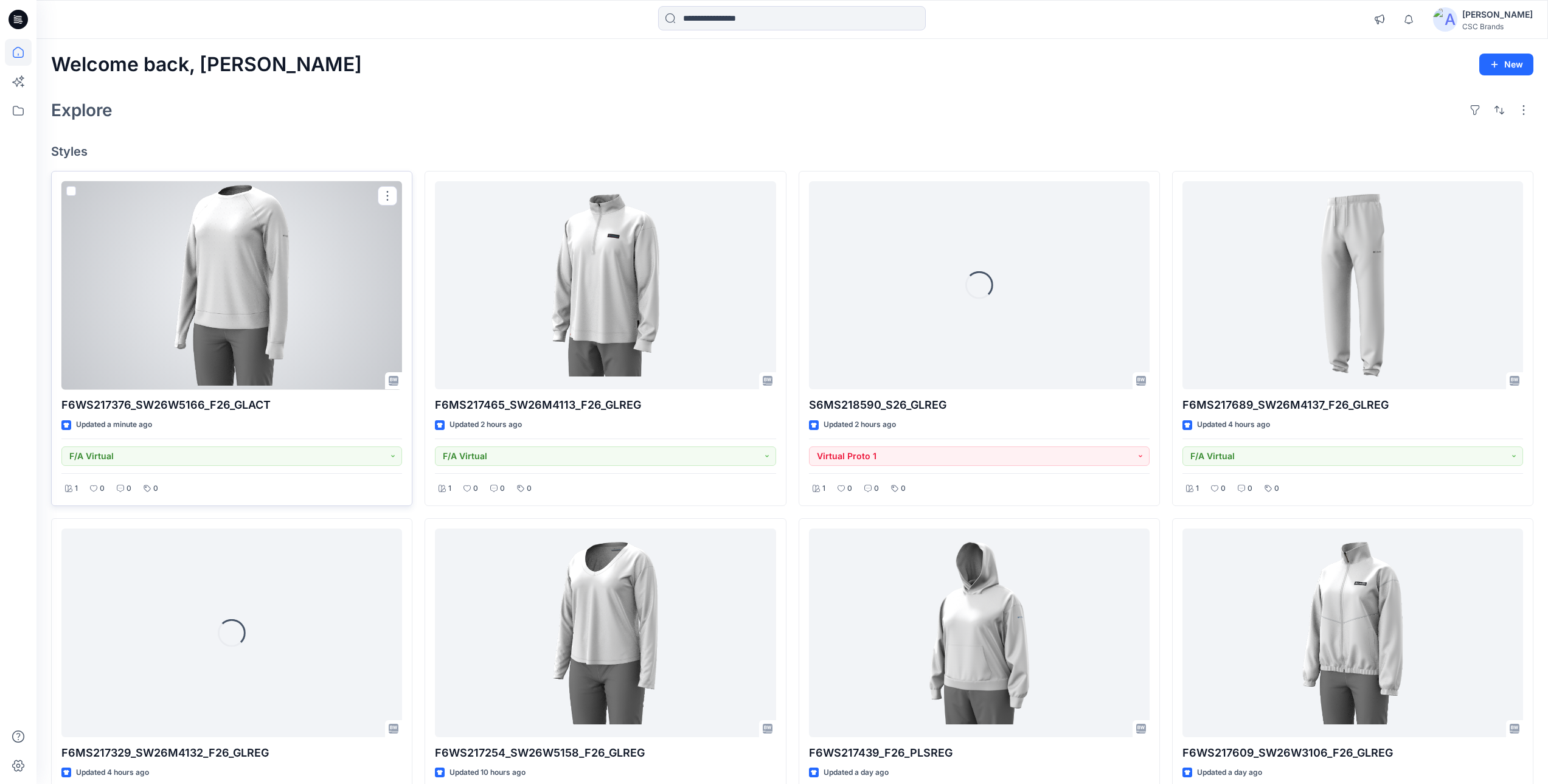
click at [298, 316] on div at bounding box center [232, 286] width 341 height 209
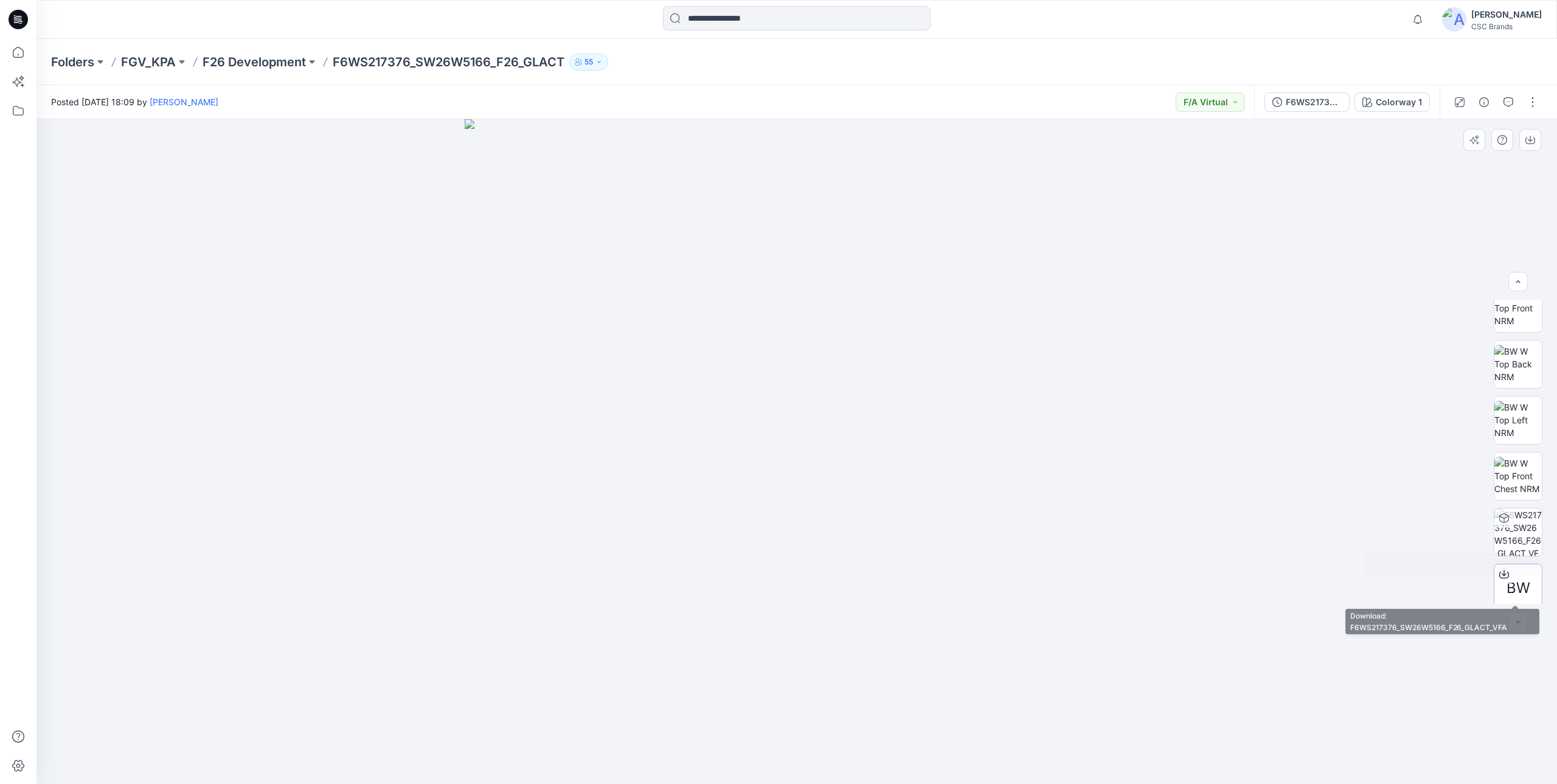
scroll to position [192, 0]
